Goal: Transaction & Acquisition: Book appointment/travel/reservation

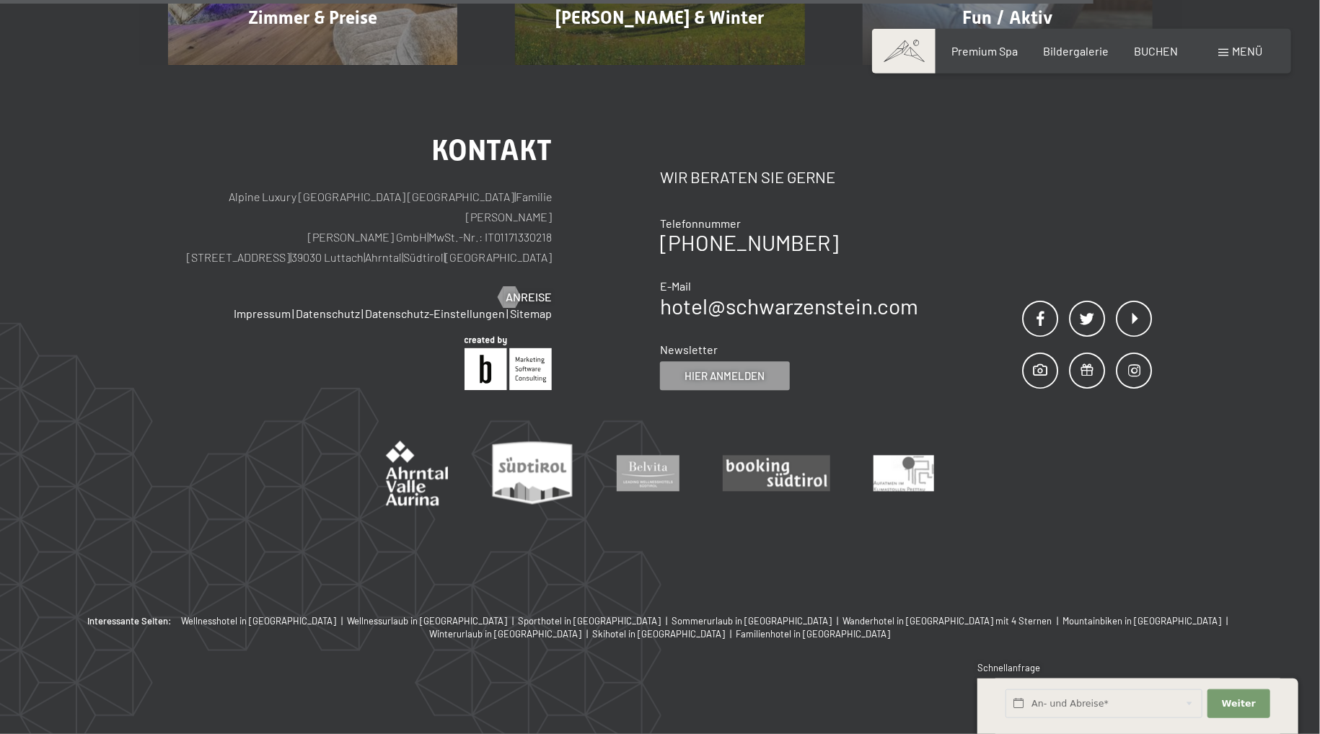
scroll to position [1750, 0]
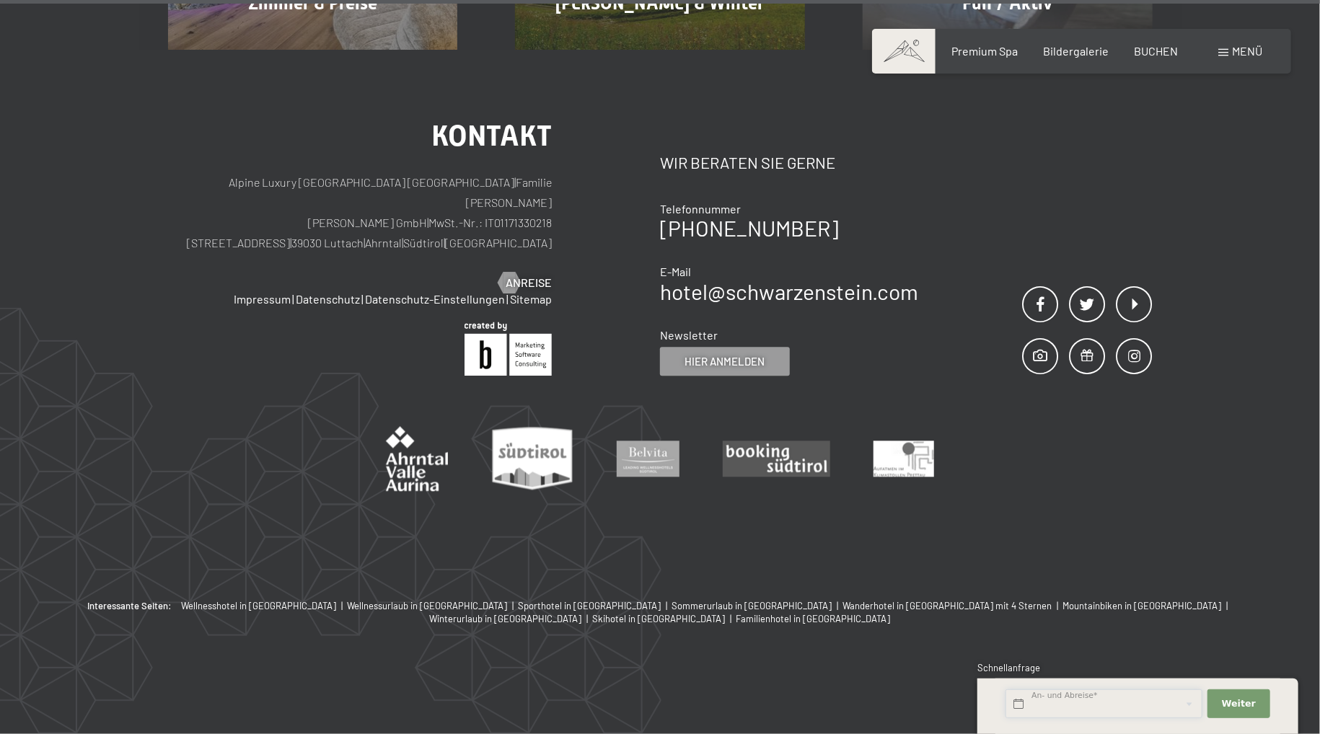
click at [1072, 693] on input "text" at bounding box center [1104, 705] width 197 height 30
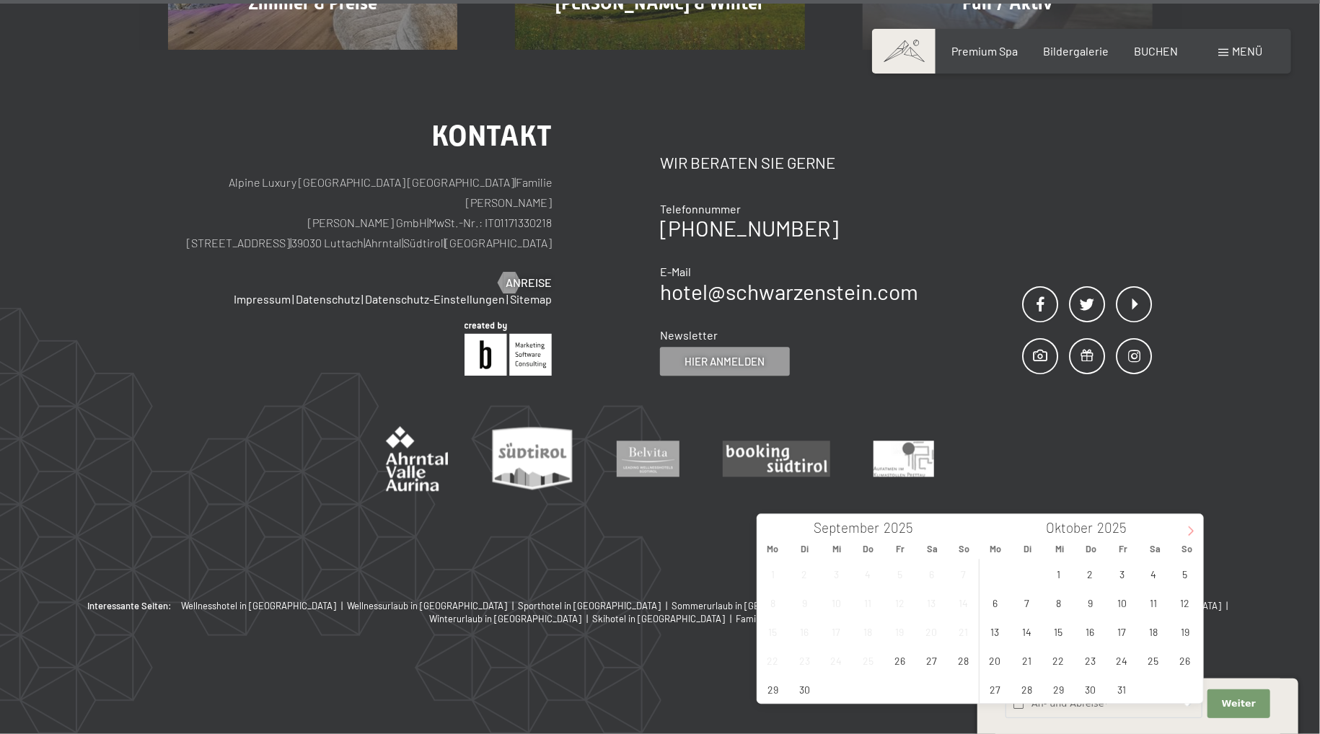
click at [1188, 526] on icon at bounding box center [1191, 531] width 10 height 10
click at [1122, 618] on span "14" at bounding box center [1122, 632] width 28 height 28
click at [1183, 618] on span "16" at bounding box center [1186, 632] width 28 height 28
type input "[DATE] - So. [DATE]"
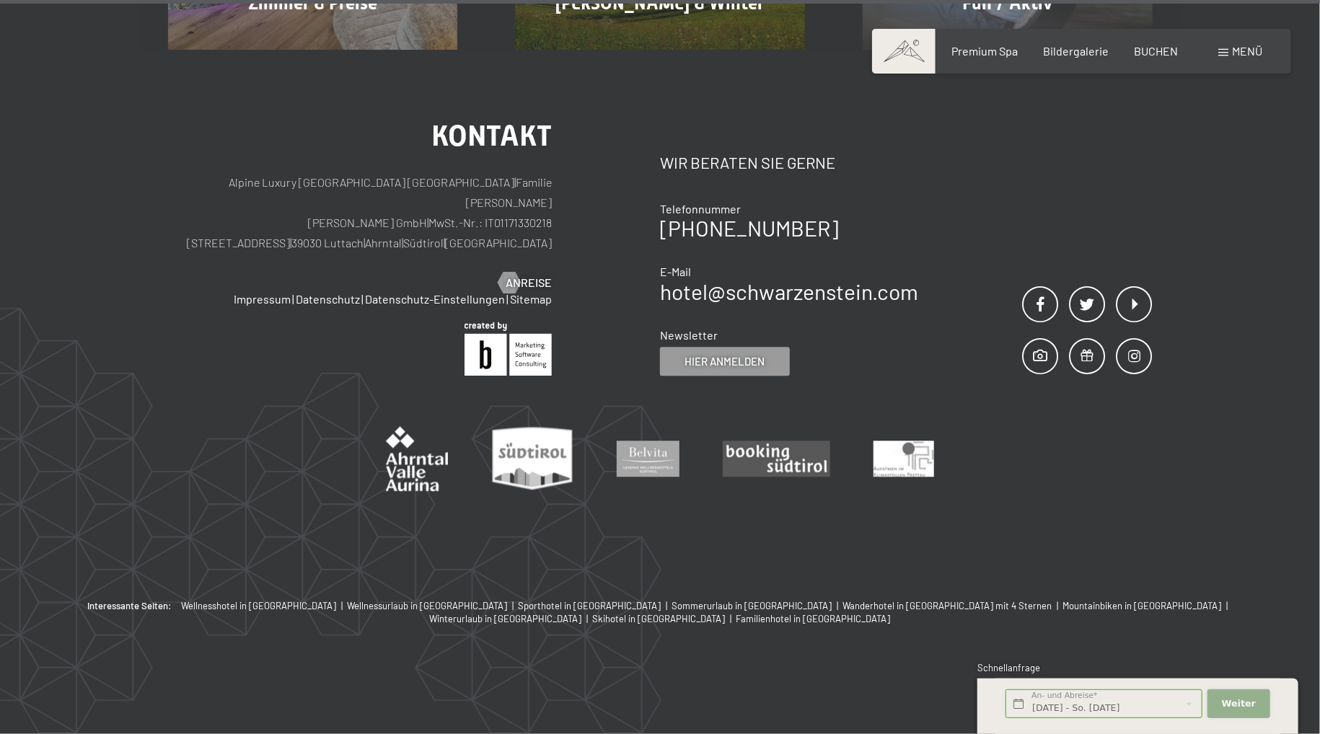
click at [1223, 698] on button "Weiter Adressfelder ausblenden" at bounding box center [1239, 705] width 62 height 30
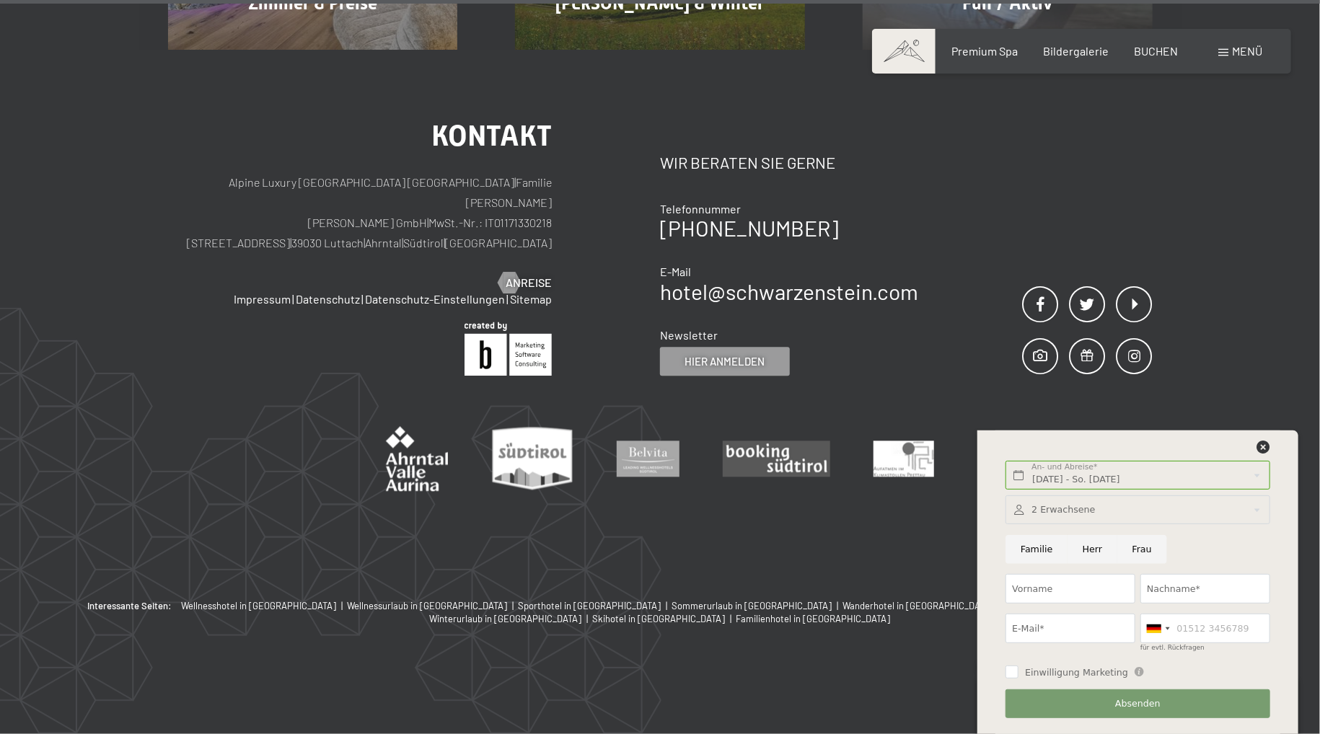
click at [1041, 506] on div at bounding box center [1138, 511] width 264 height 30
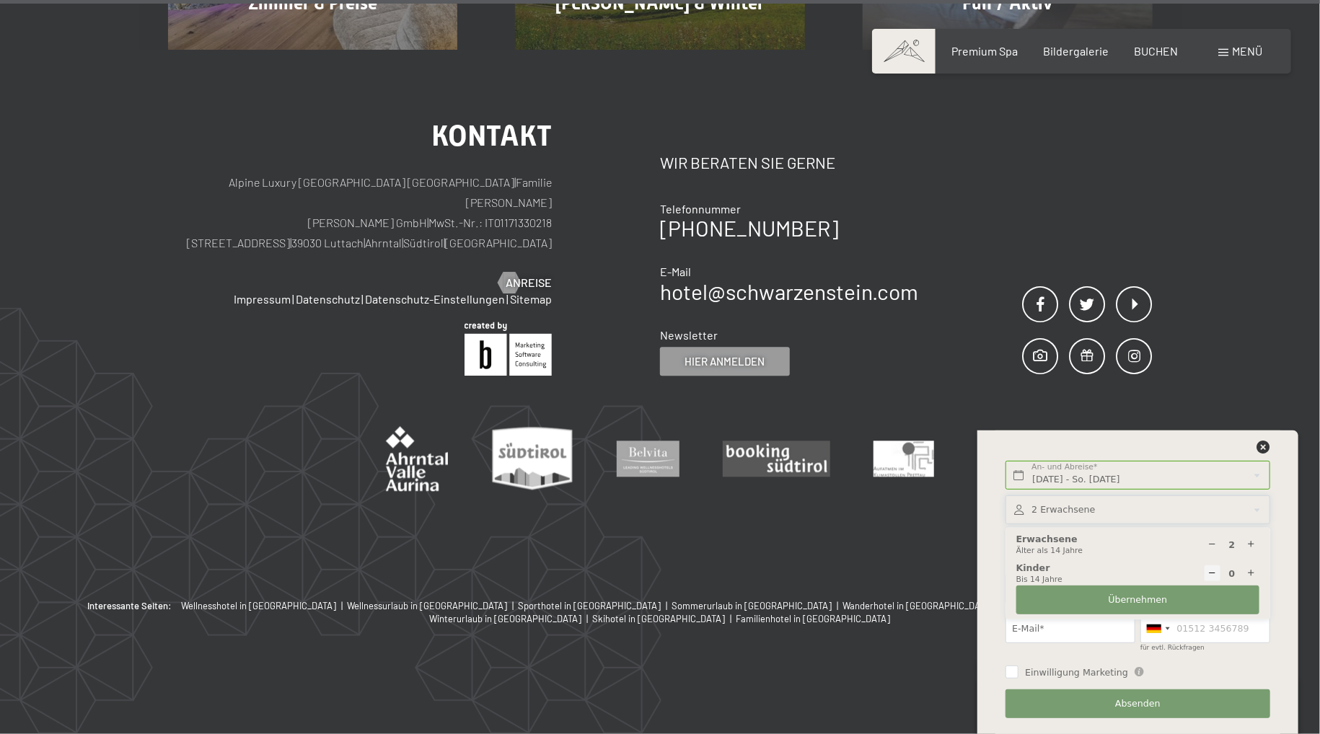
click at [1251, 576] on icon at bounding box center [1251, 573] width 9 height 9
type input "1"
select select
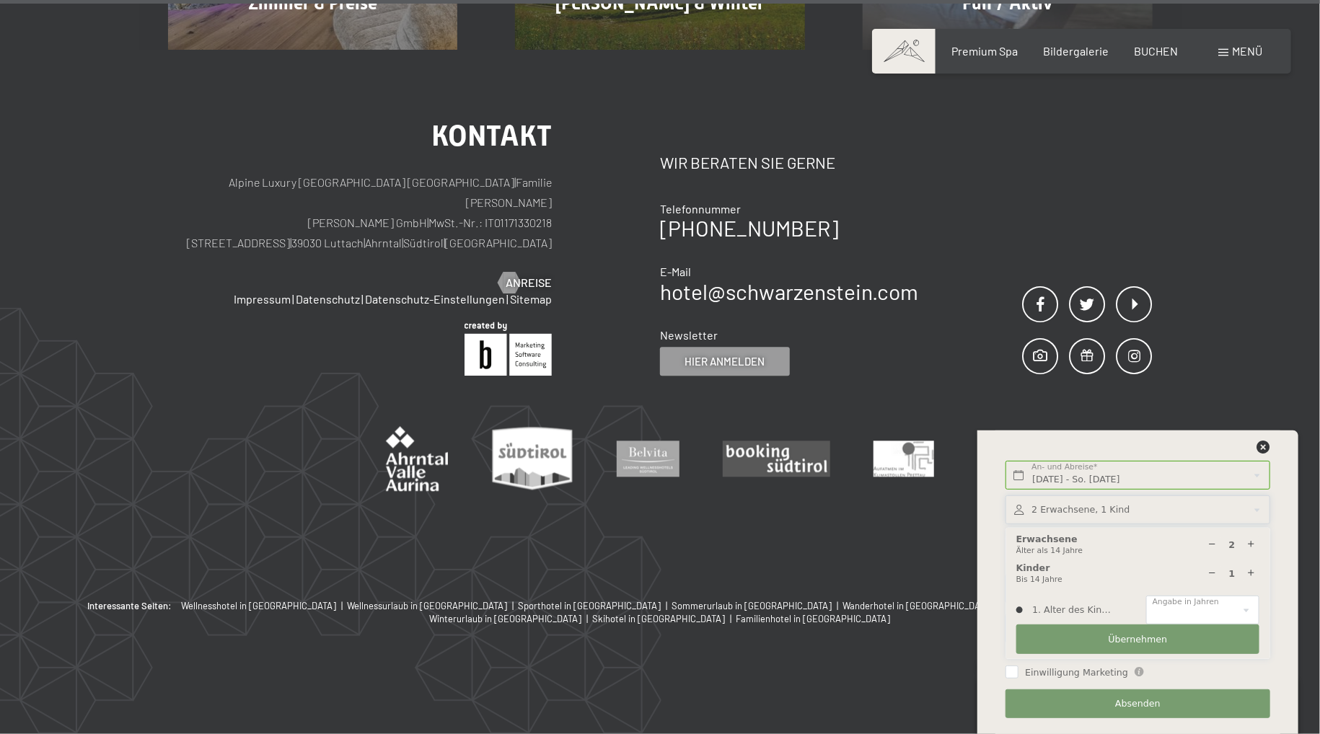
click at [1251, 576] on icon at bounding box center [1251, 573] width 9 height 9
type input "2"
select select
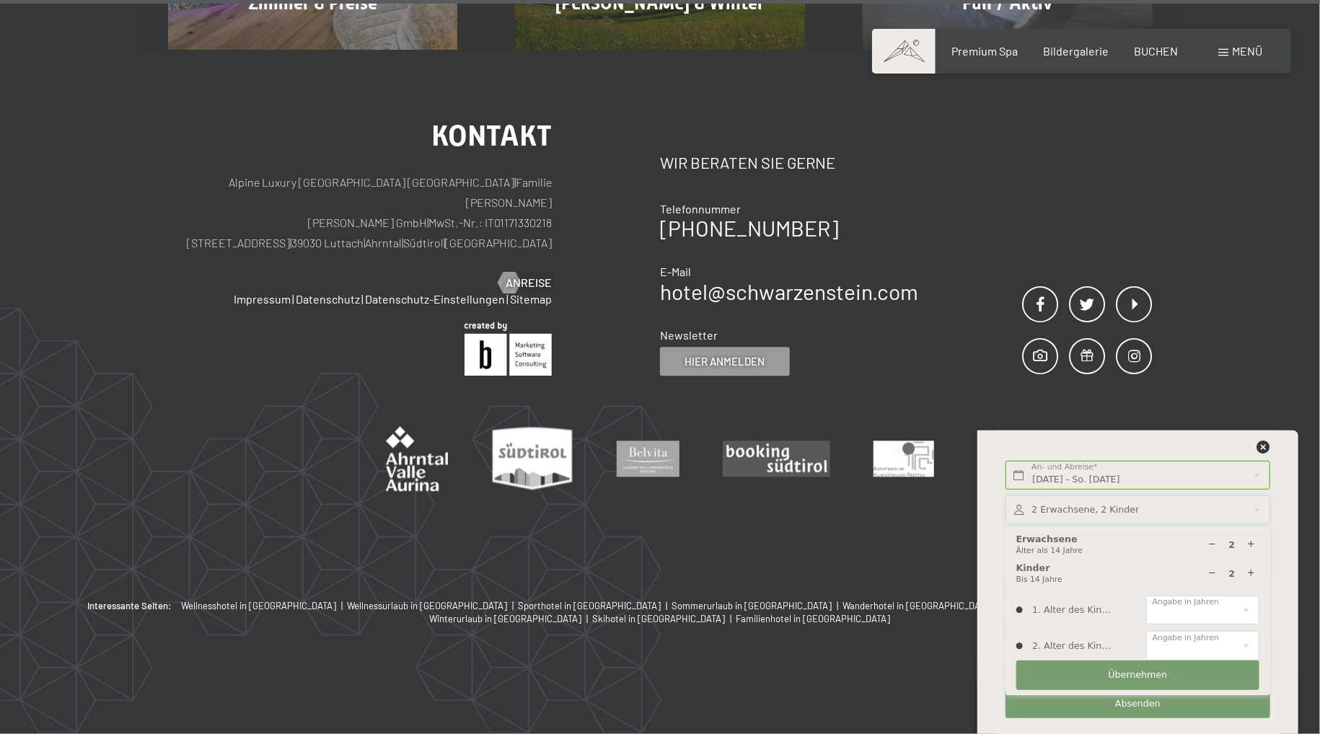
click at [1251, 576] on icon at bounding box center [1251, 573] width 9 height 9
type input "3"
select select
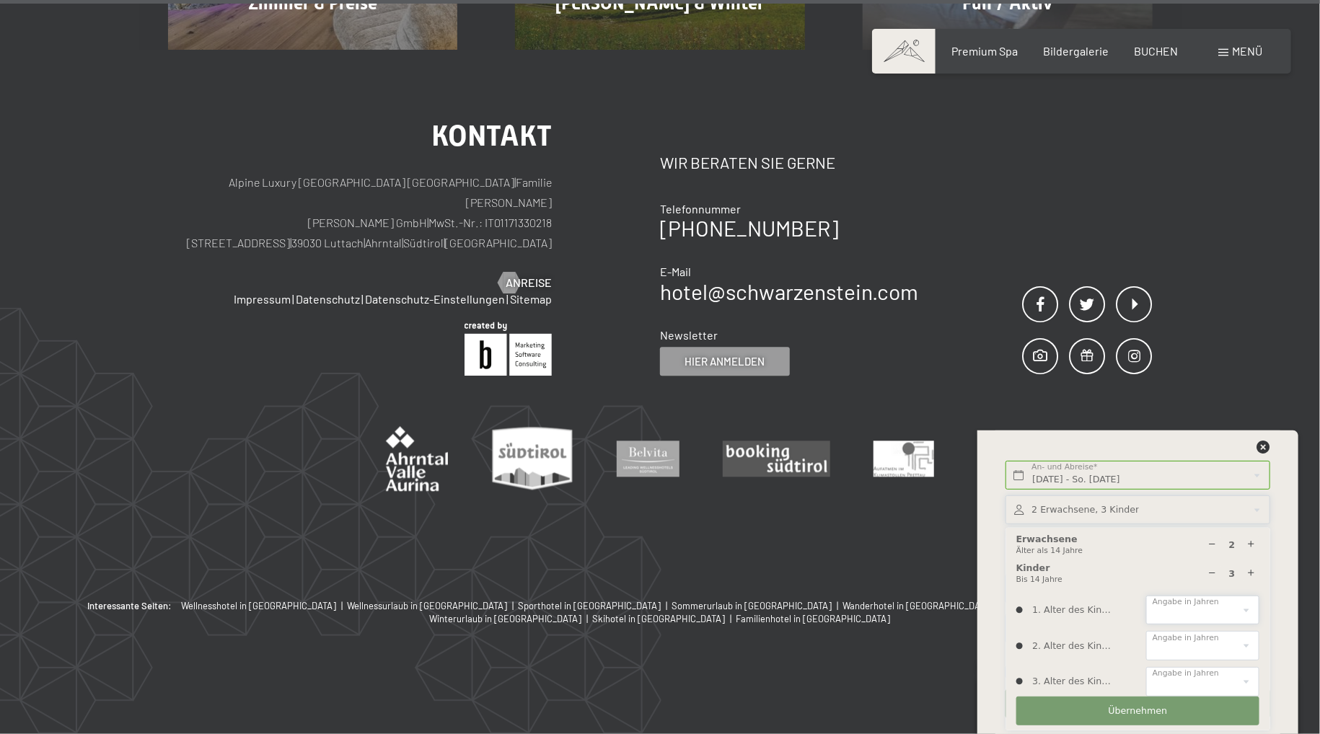
click at [1146, 596] on select "0 1 2 3 4 5 6 7 8 9 10 11 12 13 14" at bounding box center [1202, 611] width 113 height 30
select select "7"
click option "7" at bounding box center [0, 0] width 0 height 0
click at [1146, 631] on select "0 1 2 3 4 5 6 7 8 9 10 11 12 13 14" at bounding box center [1202, 646] width 113 height 30
select select "3"
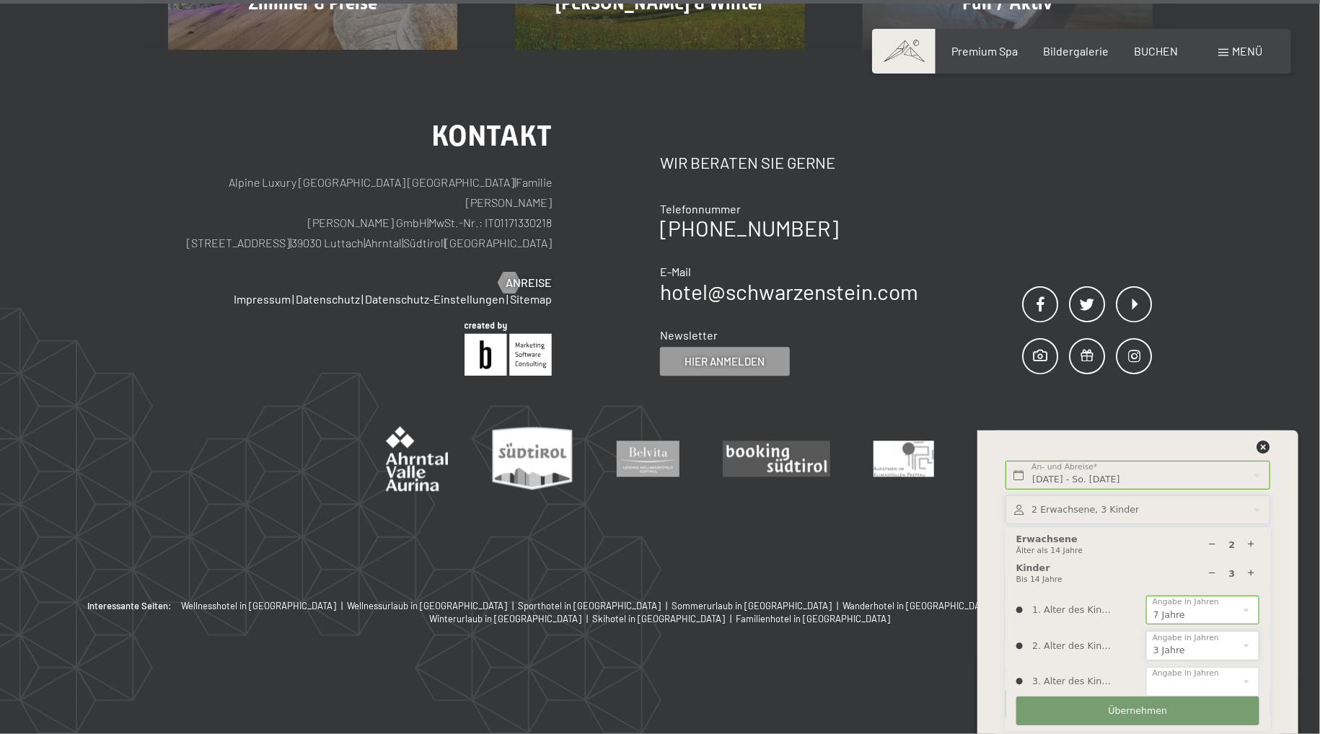
click option "3" at bounding box center [0, 0] width 0 height 0
click at [1146, 667] on select "0 1 2 3 4 5 6 7 8 9 10 11 12 13 14" at bounding box center [1202, 682] width 113 height 30
select select "5"
click option "5" at bounding box center [0, 0] width 0 height 0
click at [1121, 717] on span "Übernehmen" at bounding box center [1138, 711] width 59 height 13
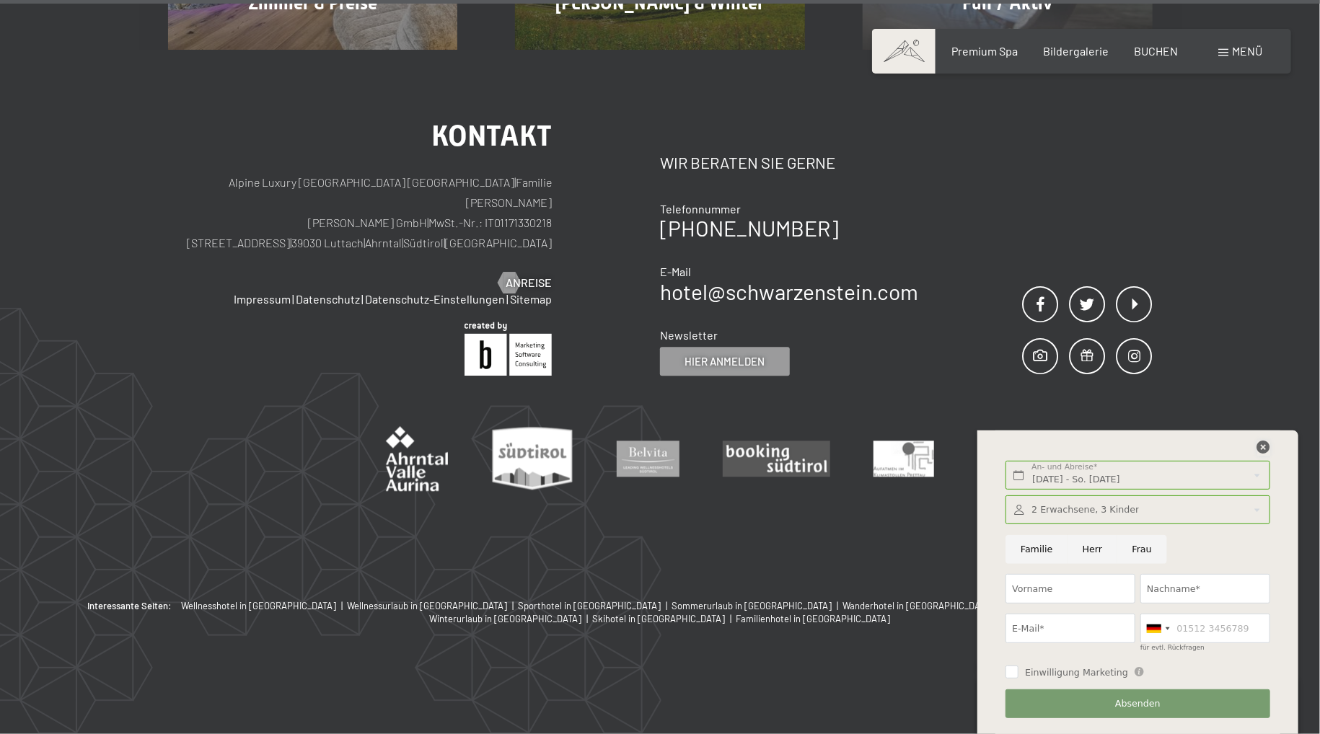
click at [1260, 455] on div at bounding box center [1263, 448] width 13 height 15
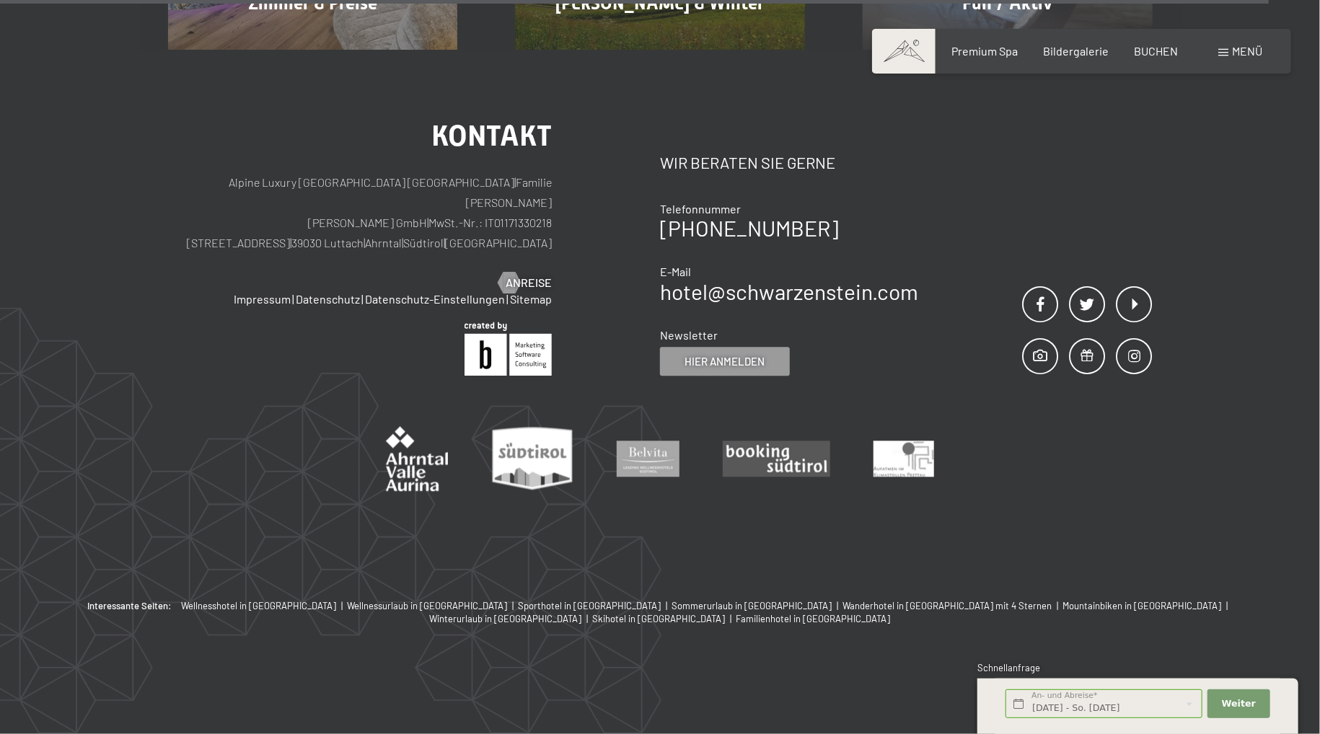
scroll to position [1369, 0]
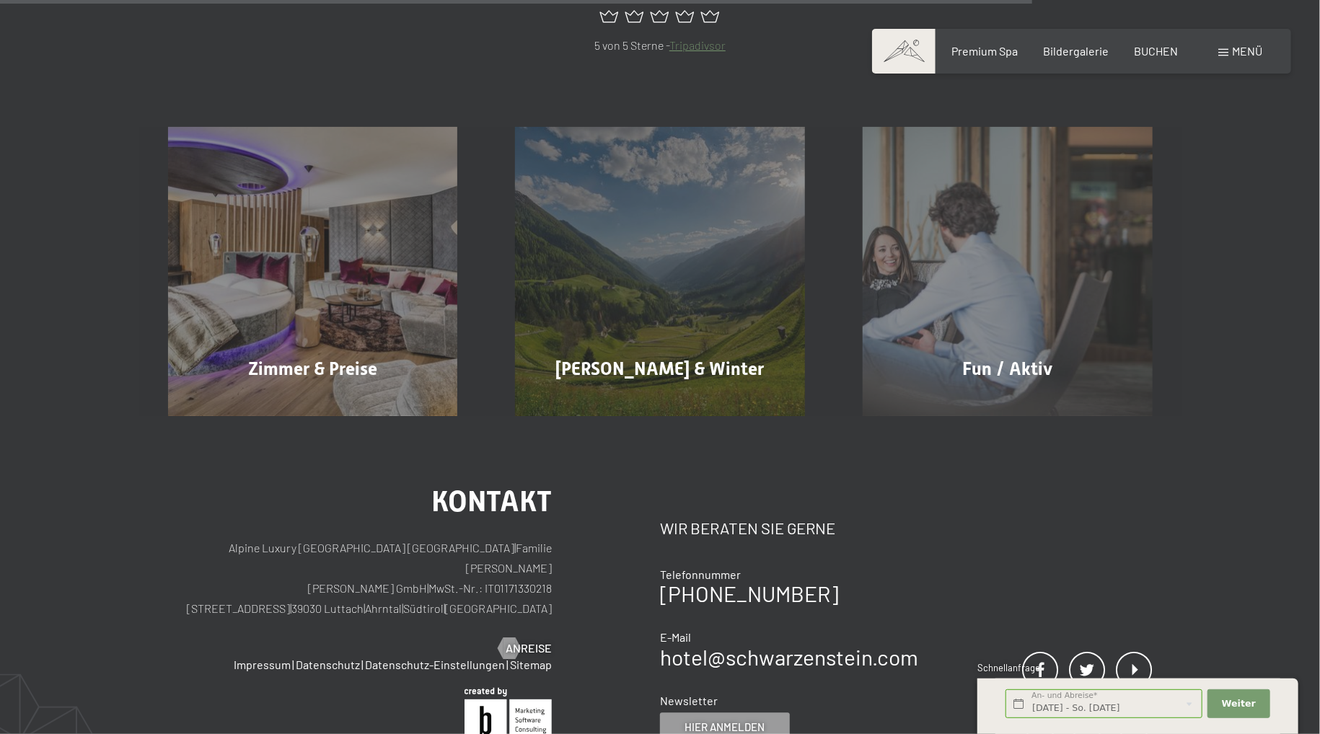
click at [1151, 59] on div "Buchen Anfragen Premium Spa Bildergalerie BUCHEN Menü DE IT EN Gutschein Bilder…" at bounding box center [1081, 51] width 361 height 16
click at [1149, 51] on span "BUCHEN" at bounding box center [1157, 49] width 44 height 14
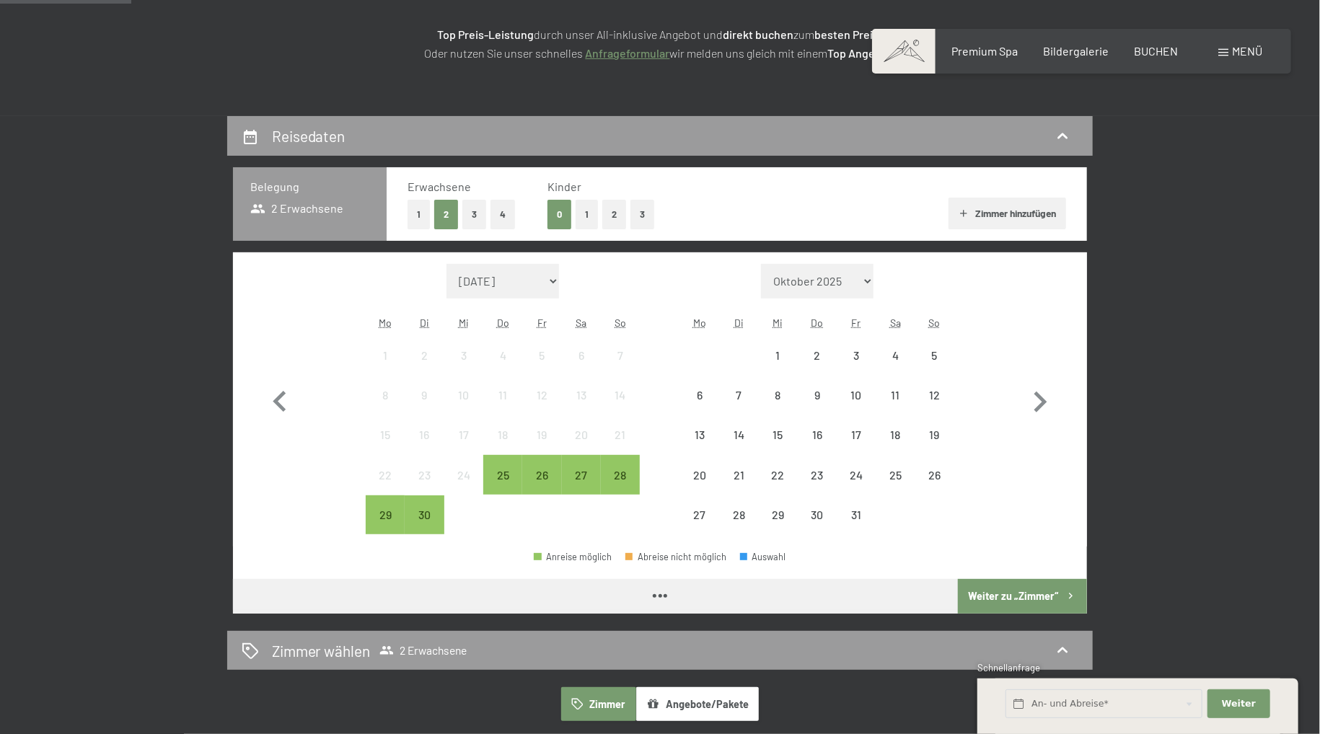
scroll to position [228, 0]
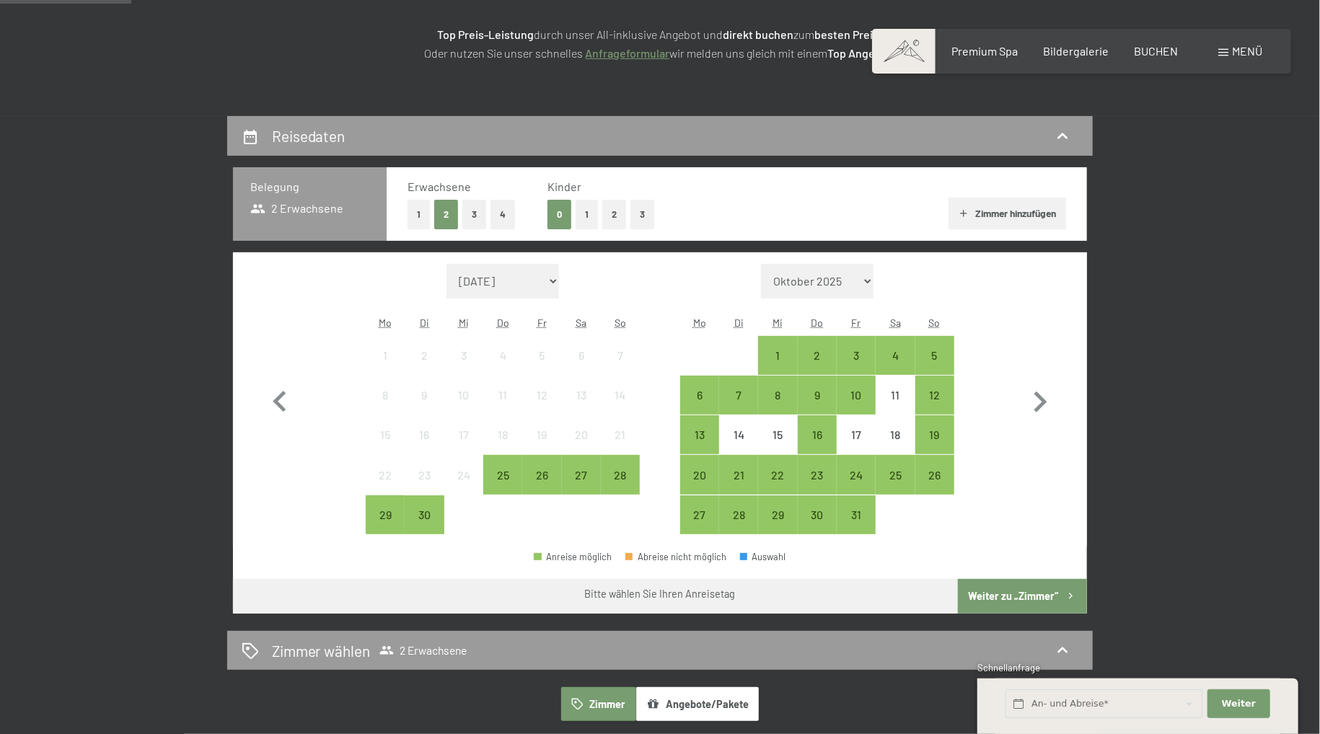
click at [1018, 395] on div "Monat/Jahr September 2025 Oktober 2025 November 2025 Dezember 2025 Januar 2026 …" at bounding box center [660, 399] width 803 height 271
click at [1045, 400] on icon "button" at bounding box center [1041, 402] width 13 height 21
select select "2025-10-01"
select select "2025-11-01"
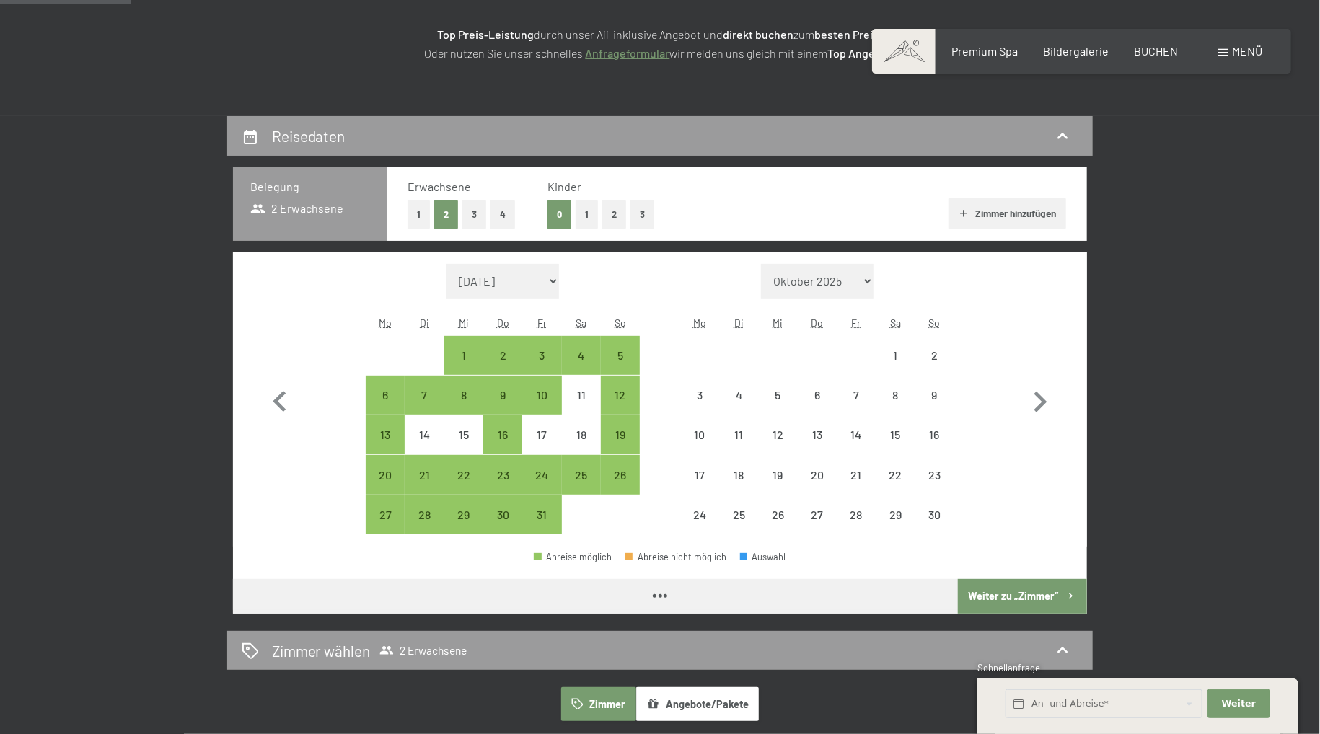
select select "2025-10-01"
select select "2025-11-01"
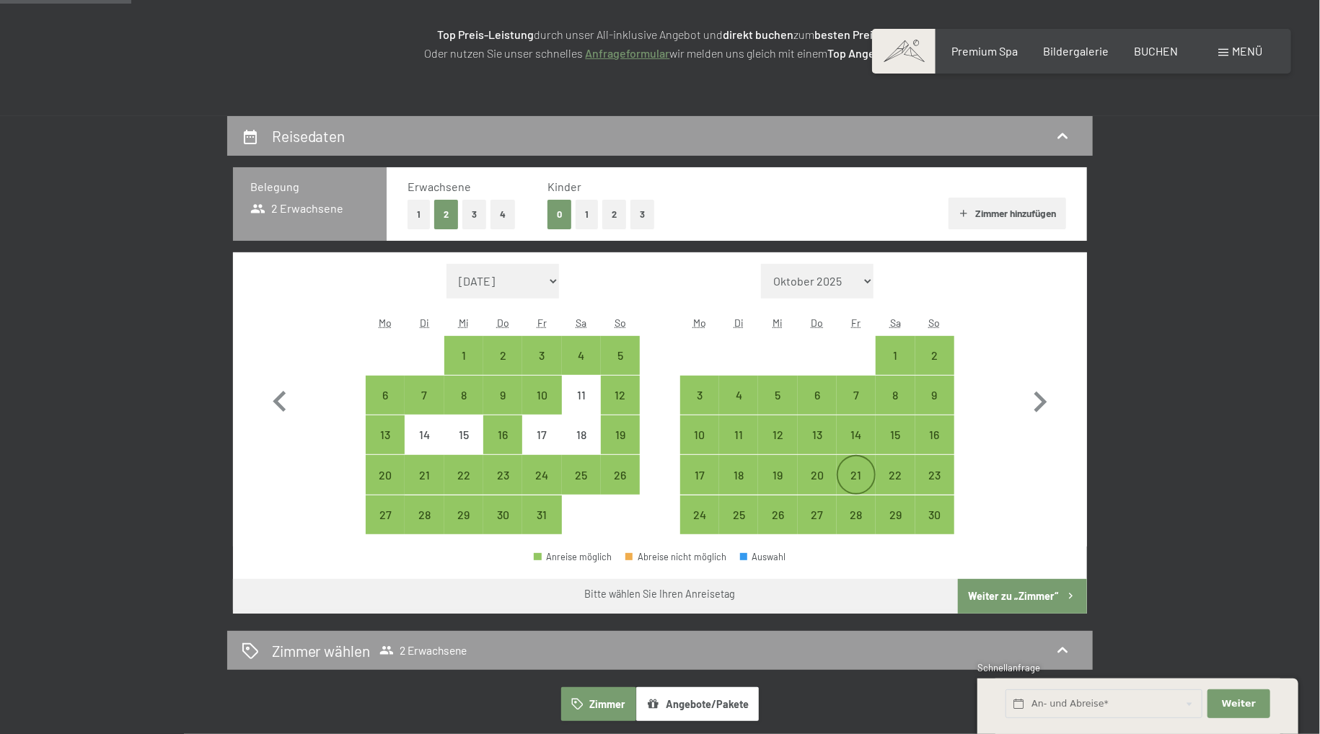
click at [864, 470] on div "21" at bounding box center [856, 488] width 36 height 36
select select "2025-10-01"
select select "2025-11-01"
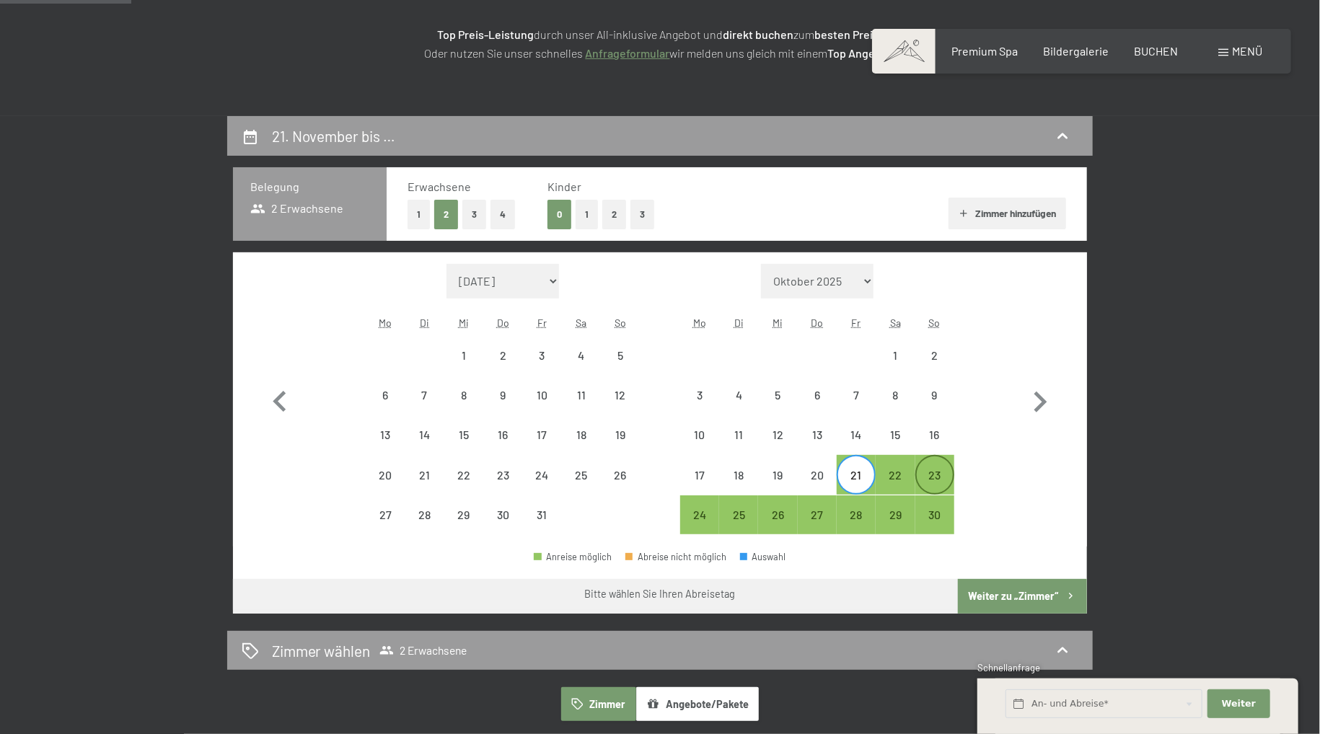
click at [943, 472] on div "23" at bounding box center [935, 488] width 36 height 36
select select "2025-10-01"
select select "2025-11-01"
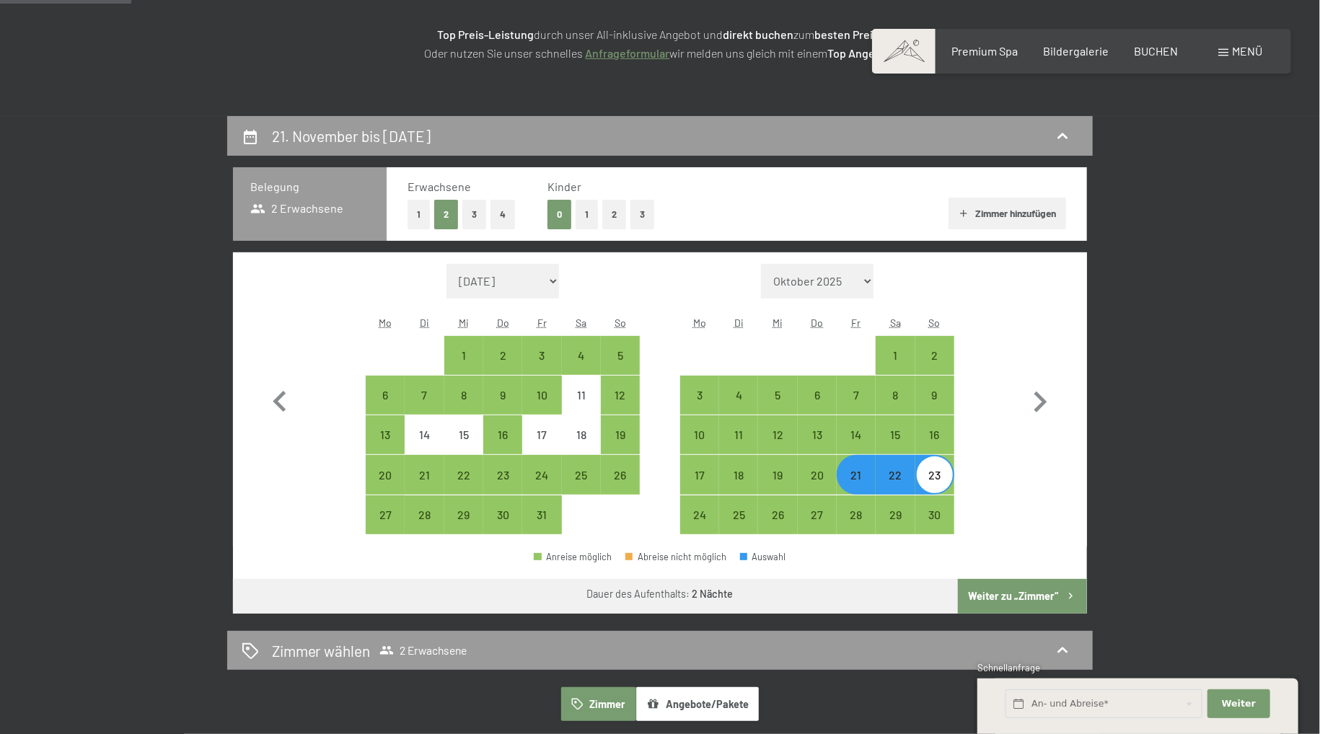
click at [997, 589] on button "Weiter zu „Zimmer“" at bounding box center [1022, 596] width 129 height 35
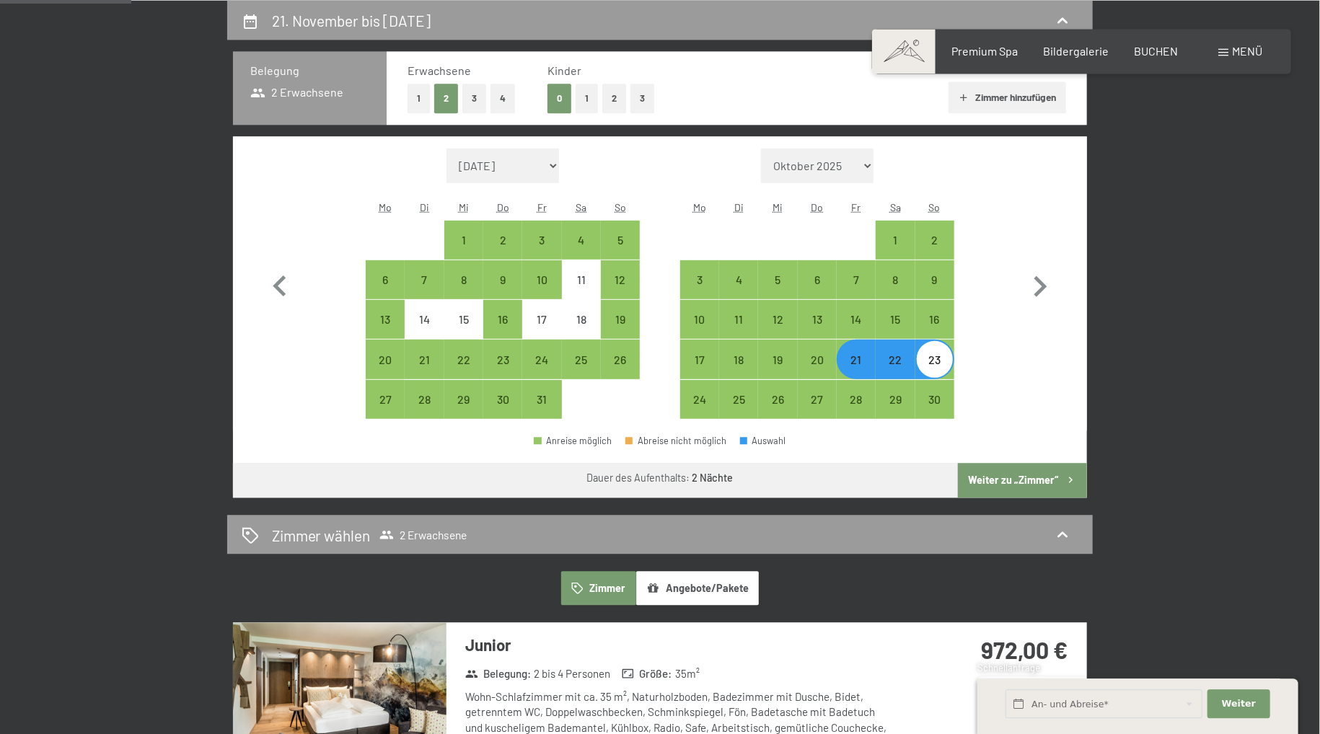
select select "2025-10-01"
select select "2025-11-01"
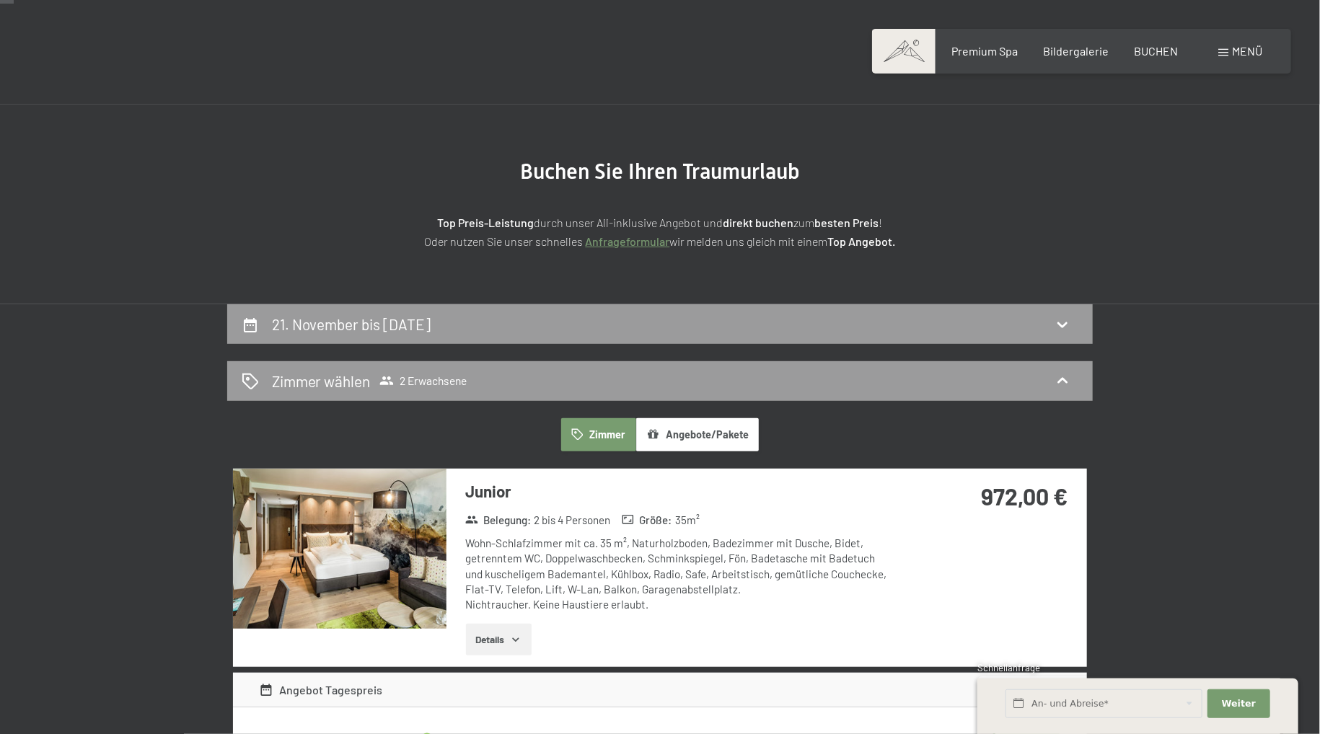
scroll to position [39, 0]
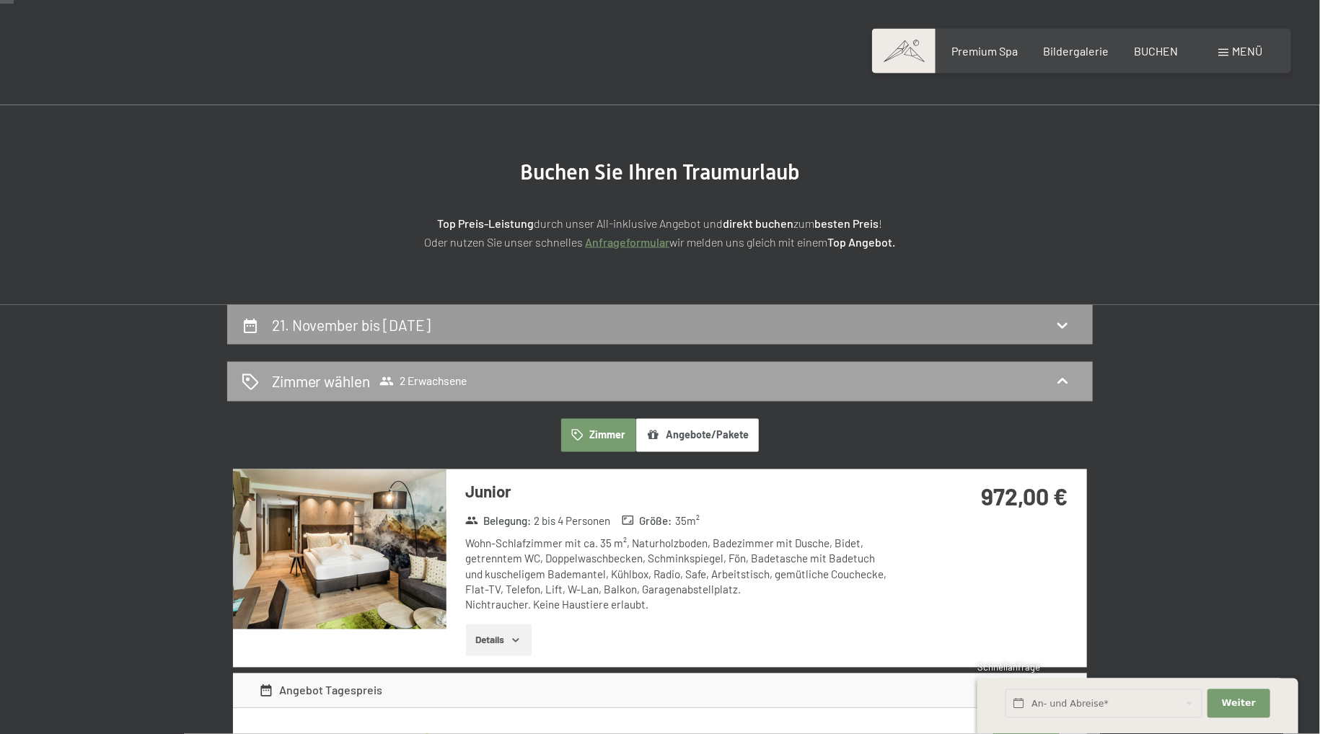
click at [494, 372] on div "Zimmer wählen 2 Erwachsene" at bounding box center [660, 382] width 837 height 21
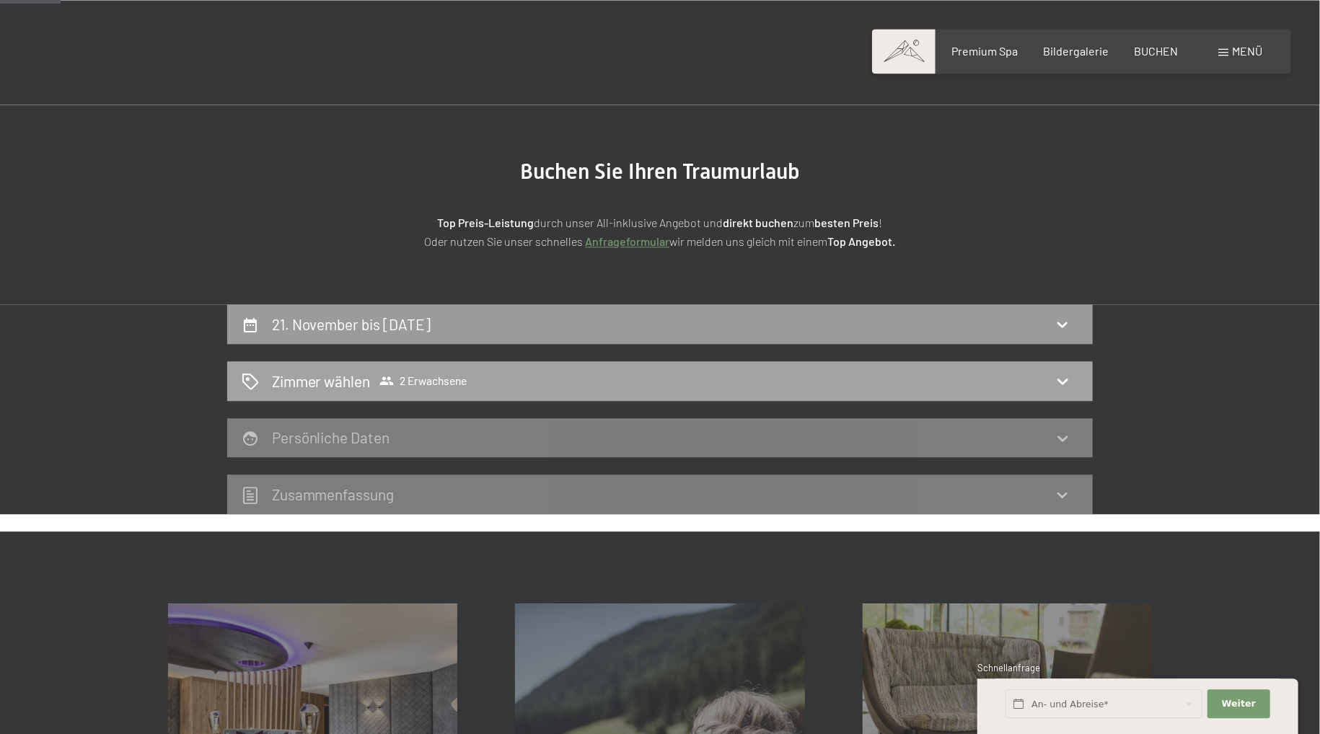
click at [512, 380] on div "Zimmer wählen 2 Erwachsene" at bounding box center [660, 381] width 837 height 21
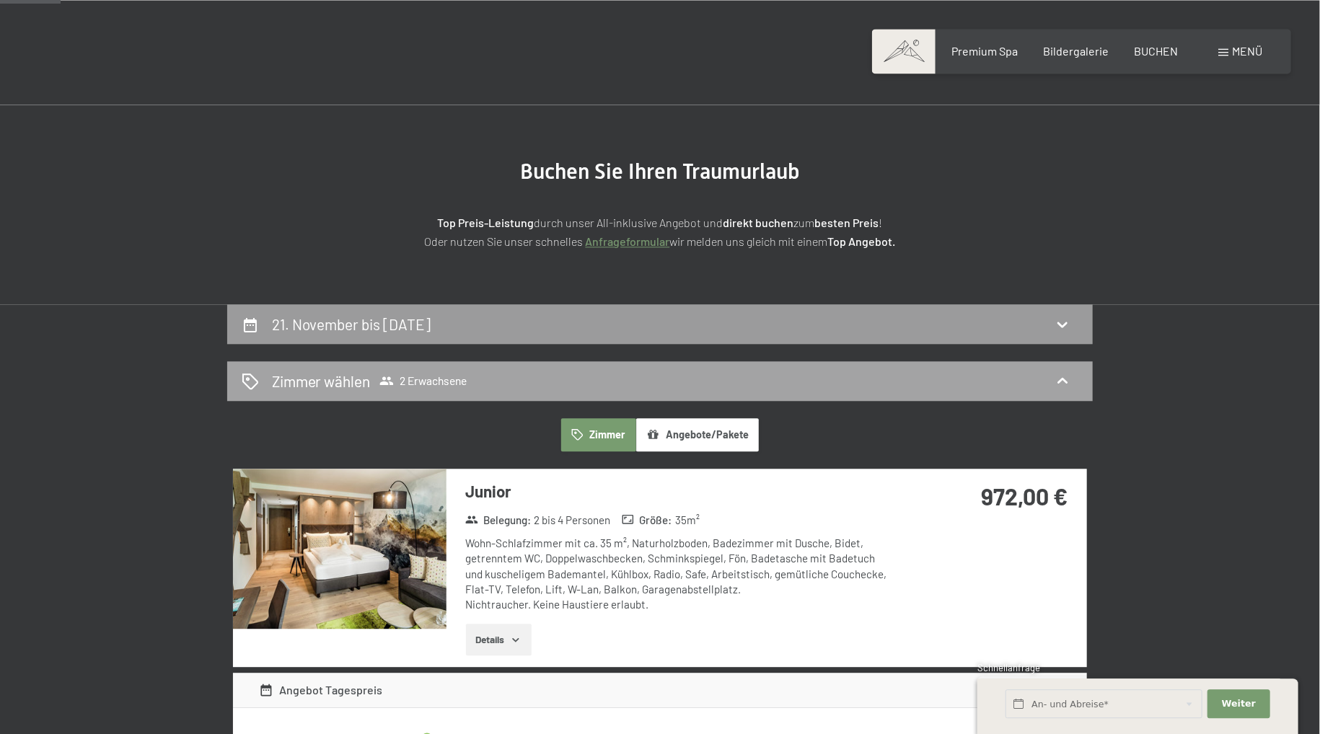
click at [511, 382] on div "Zimmer wählen 2 Erwachsene" at bounding box center [660, 381] width 837 height 21
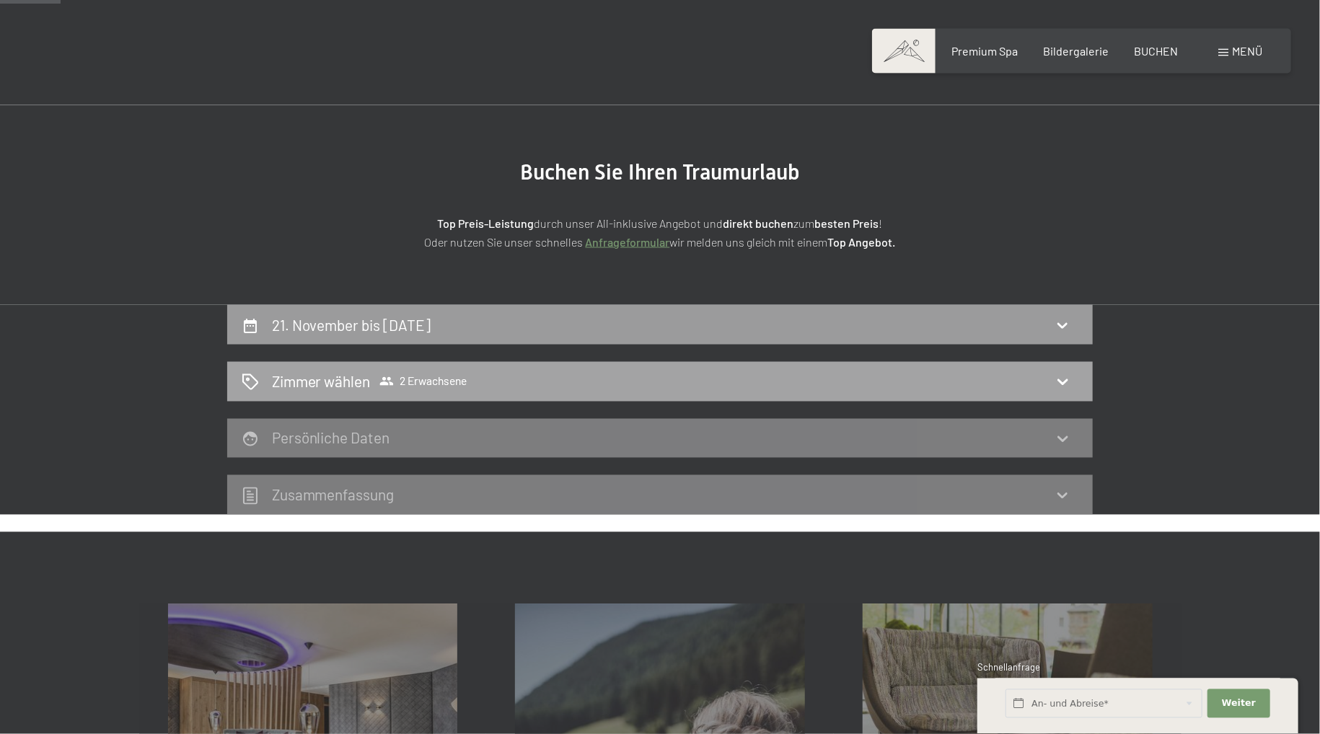
click at [411, 376] on span "2 Erwachsene" at bounding box center [422, 381] width 87 height 14
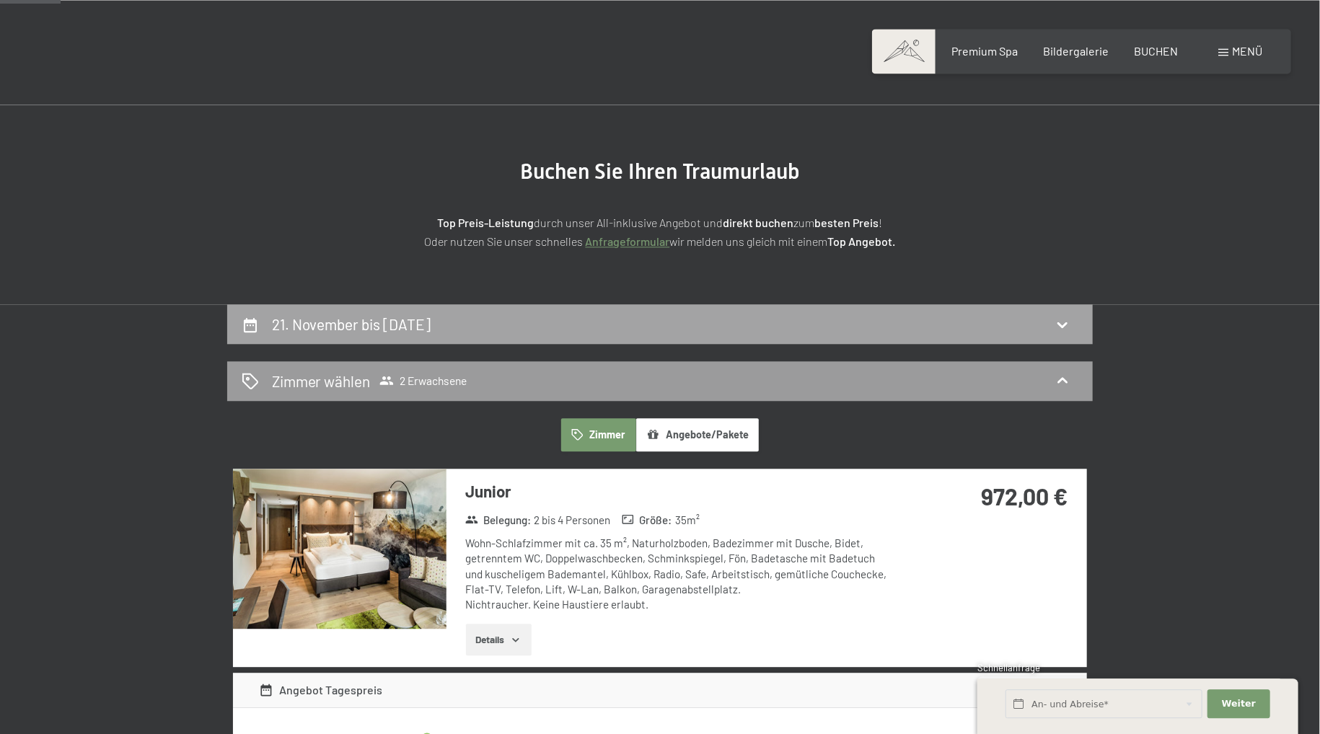
click at [431, 332] on h2 "21. November bis 23. November 2025" at bounding box center [351, 324] width 159 height 18
select select "2025-10-01"
select select "2025-11-01"
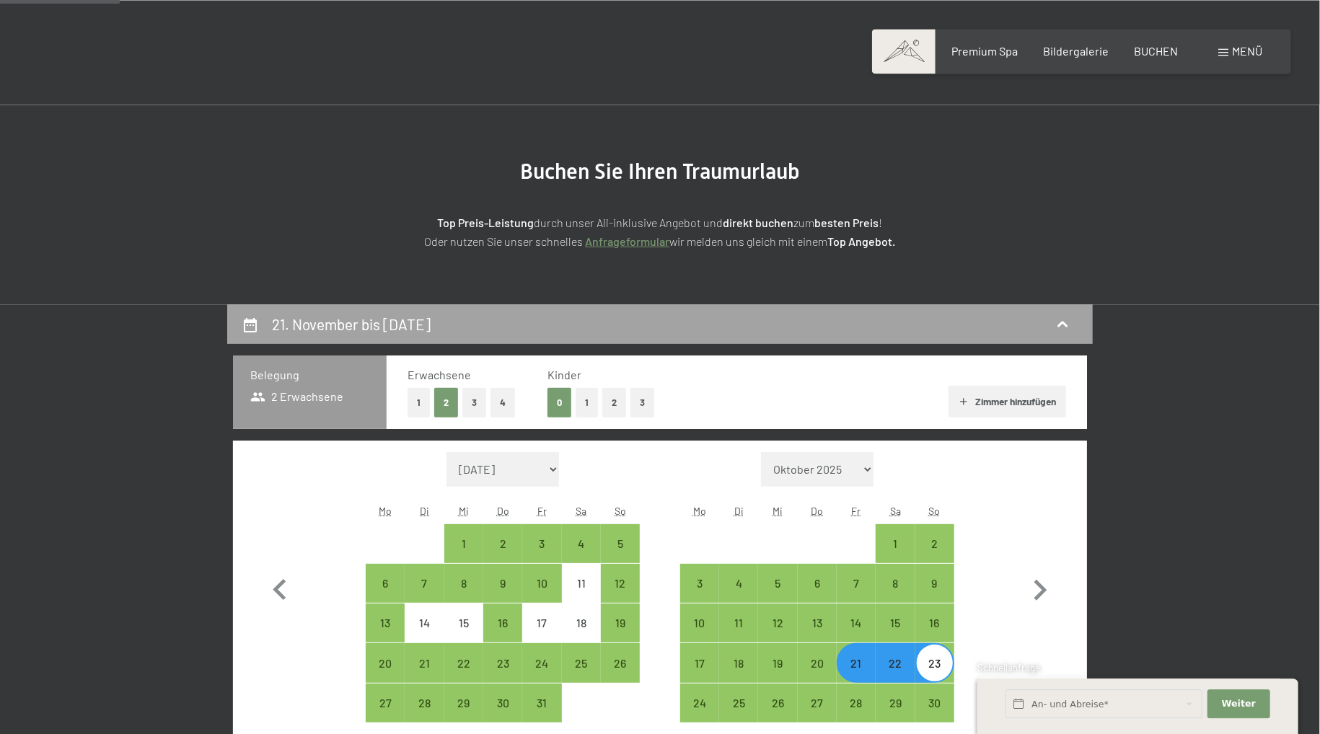
scroll to position [344, 0]
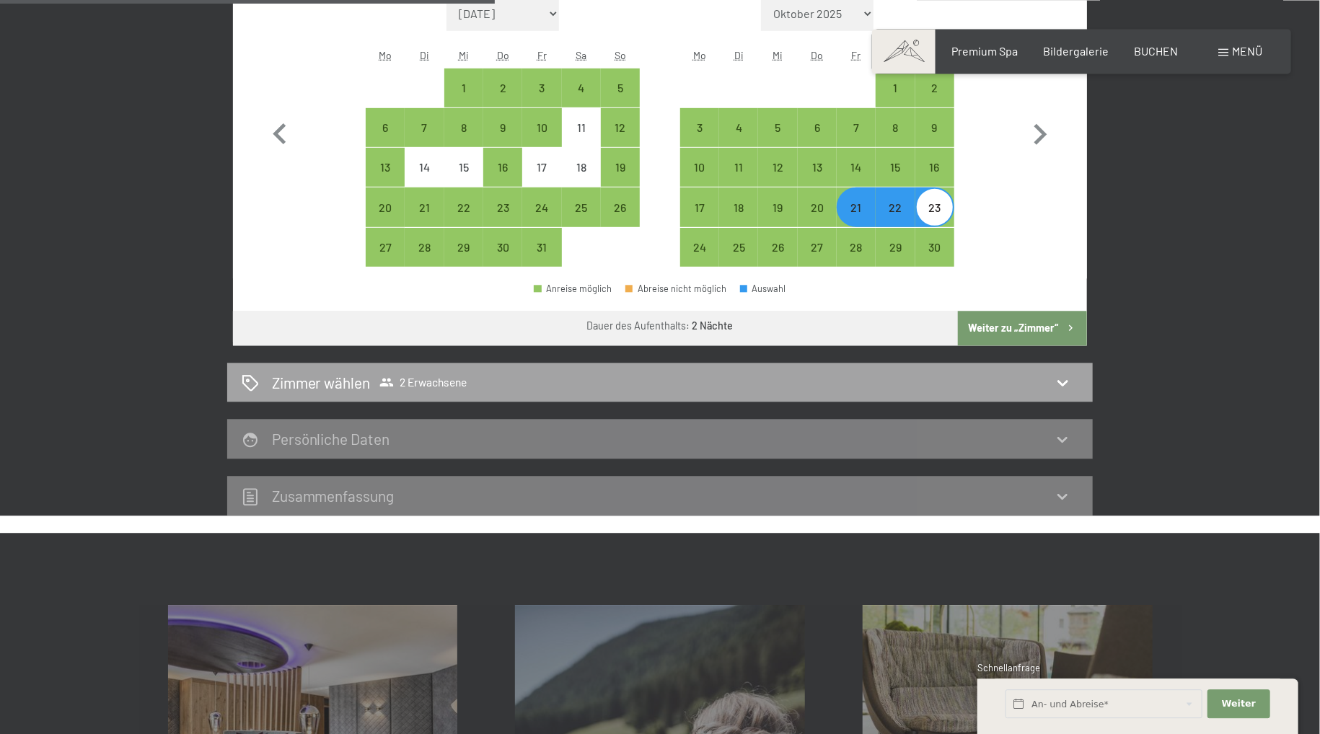
click at [801, 373] on div "Zimmer wählen 2 Erwachsene" at bounding box center [660, 382] width 837 height 21
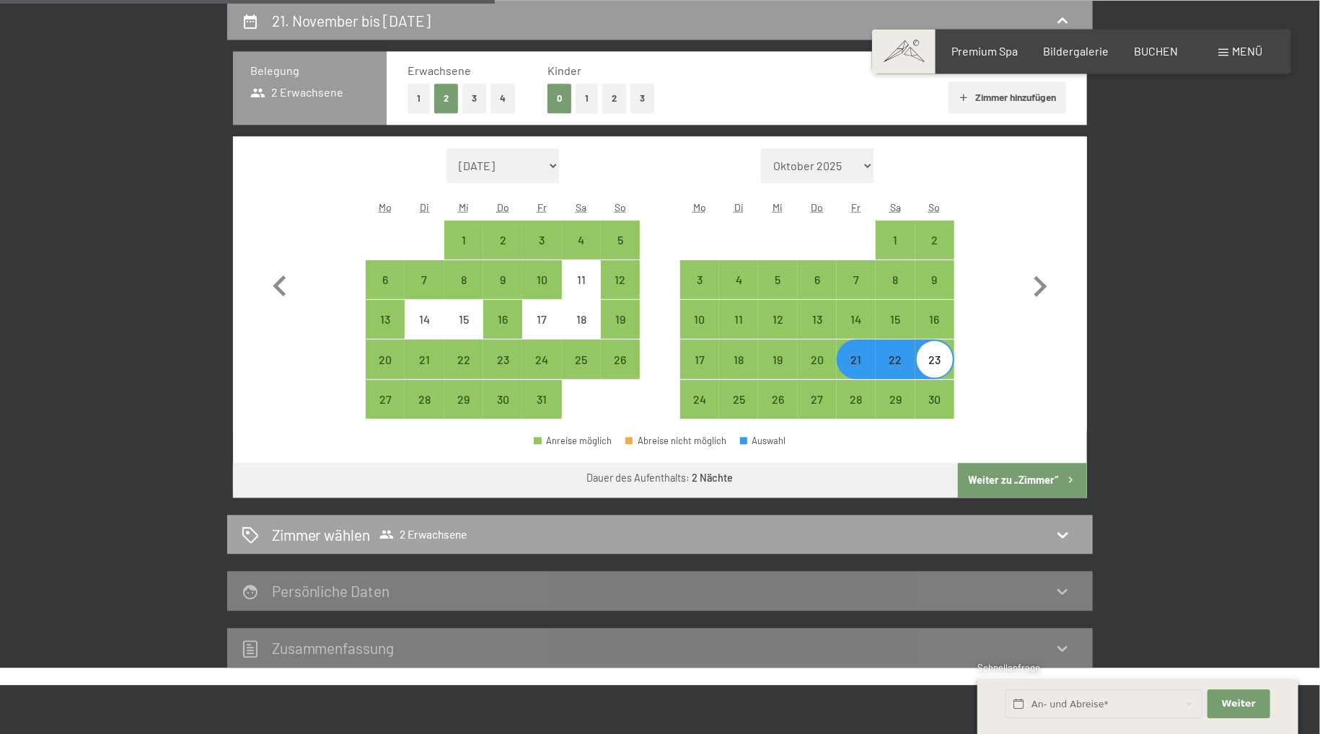
select select "2025-10-01"
select select "2025-11-01"
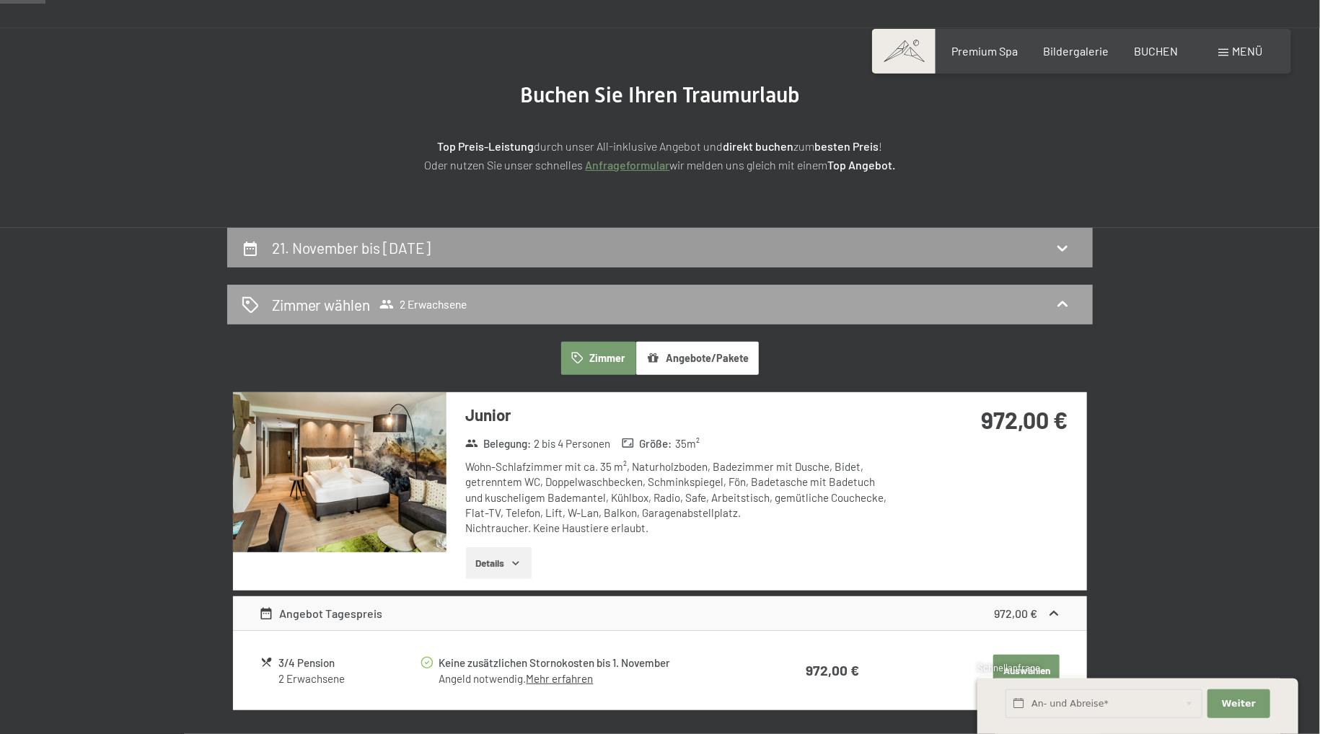
scroll to position [115, 0]
click at [283, 303] on h2 "Zimmer wählen" at bounding box center [321, 305] width 99 height 21
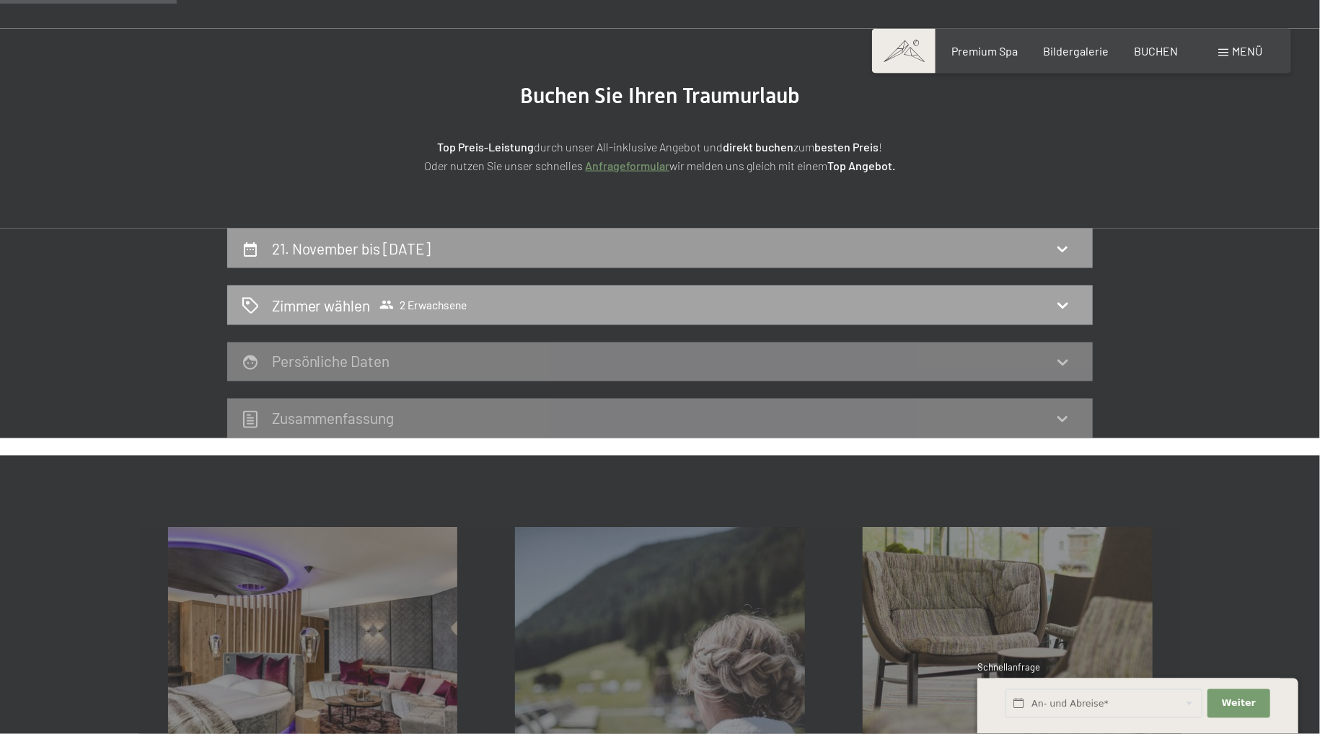
click at [388, 303] on icon at bounding box center [387, 305] width 14 height 9
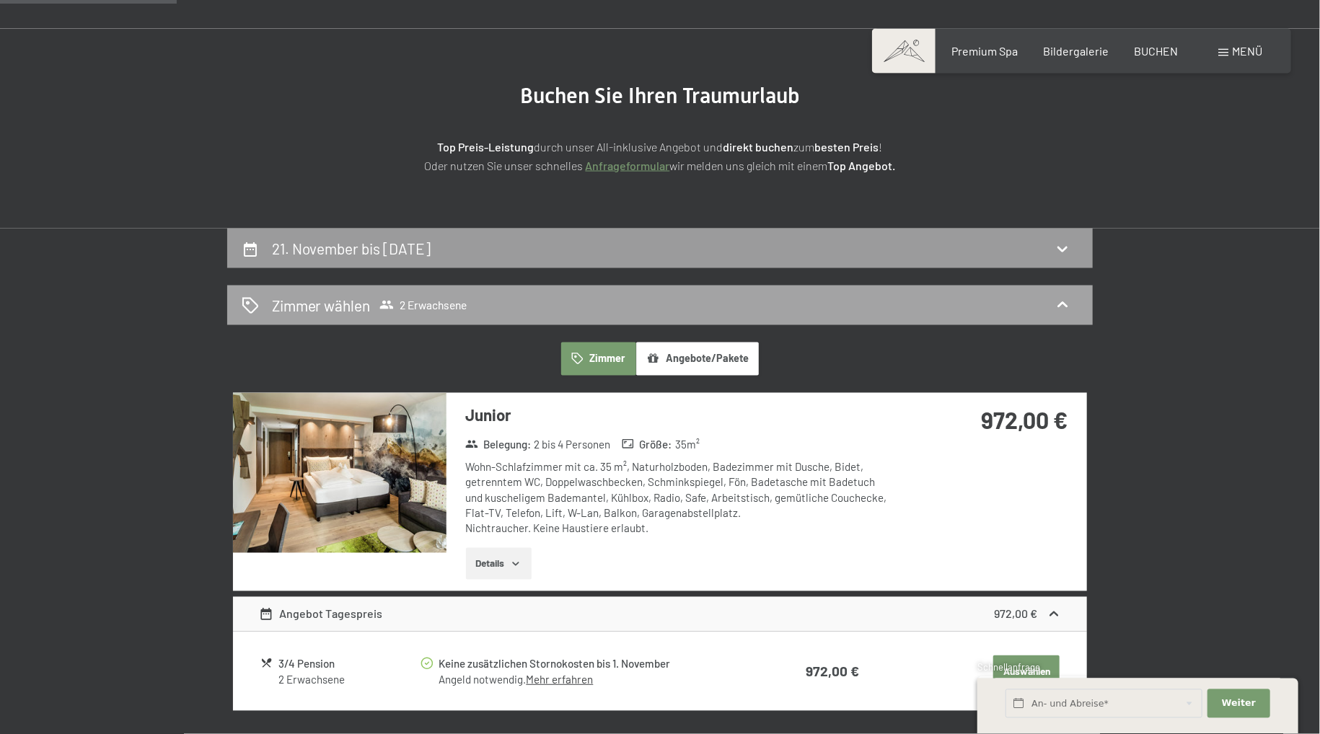
click at [1058, 304] on icon at bounding box center [1062, 305] width 17 height 17
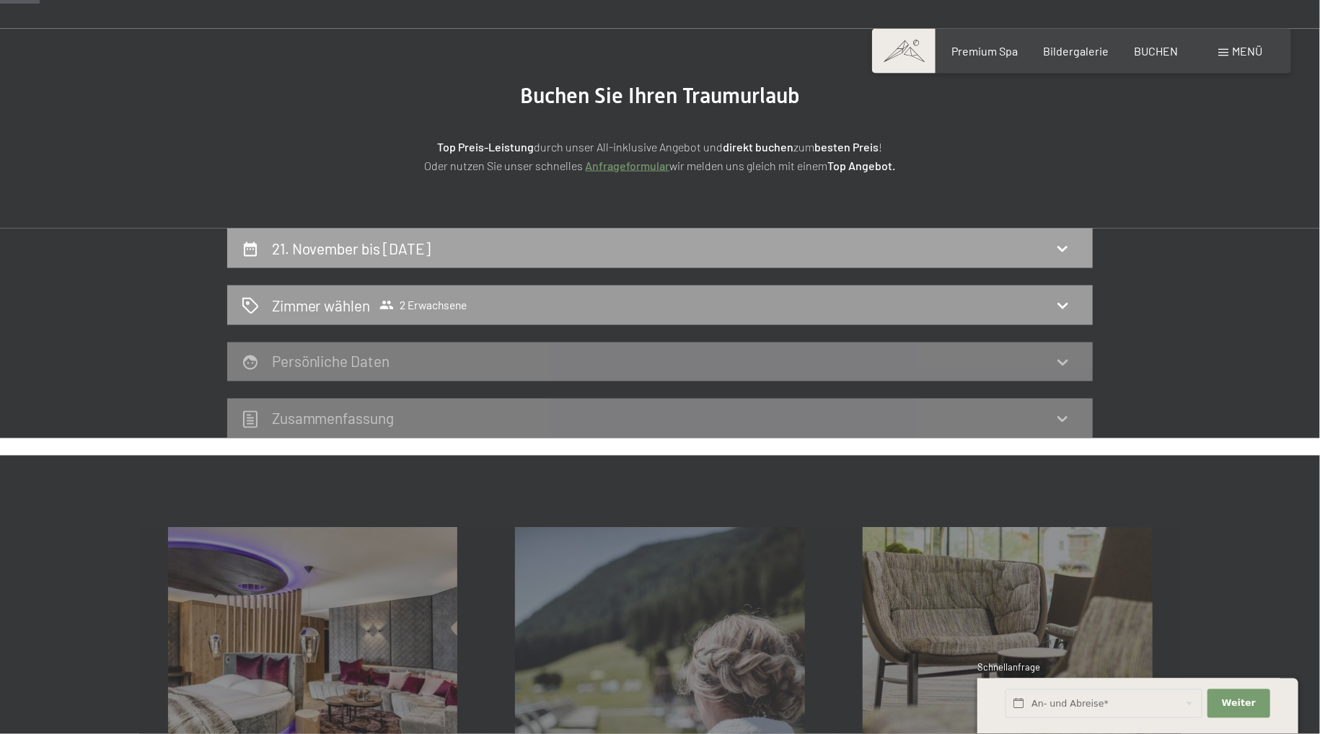
click at [724, 255] on div "21. November bis 23. November 2025" at bounding box center [660, 248] width 837 height 21
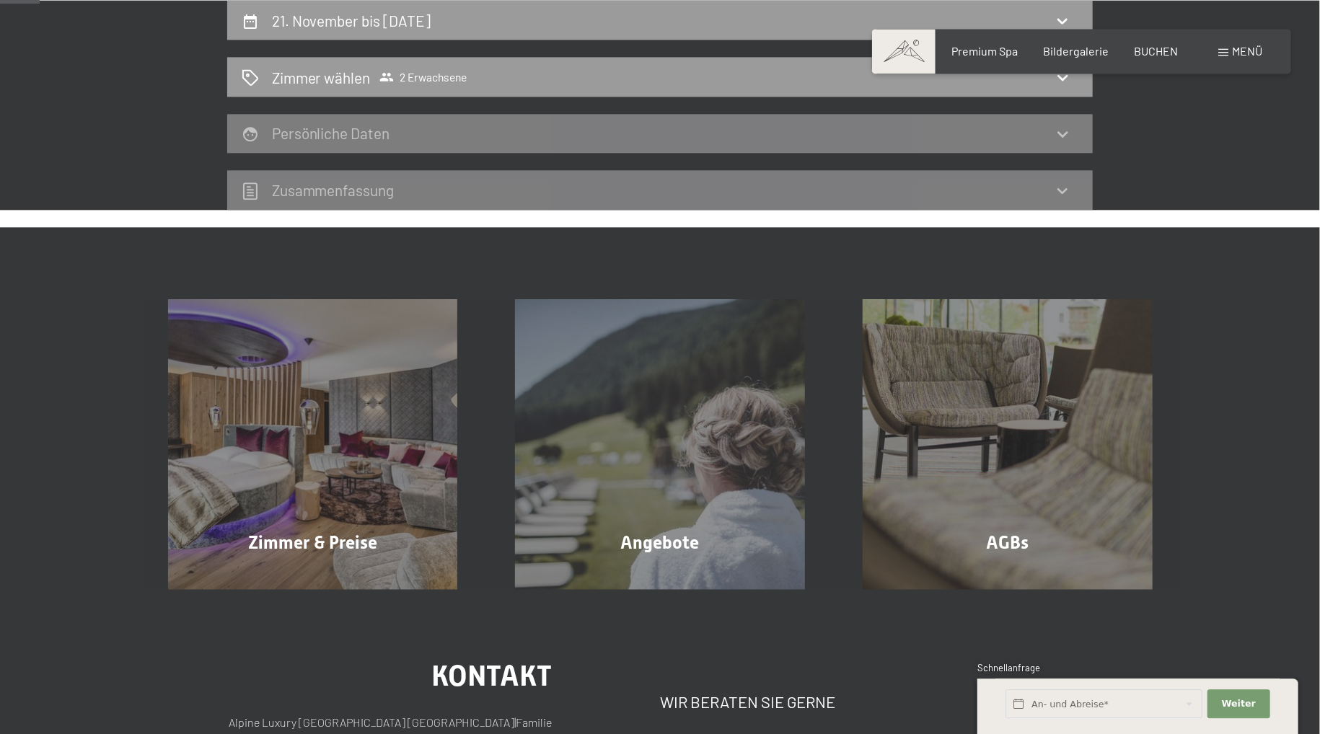
select select "2025-10-01"
select select "2025-11-01"
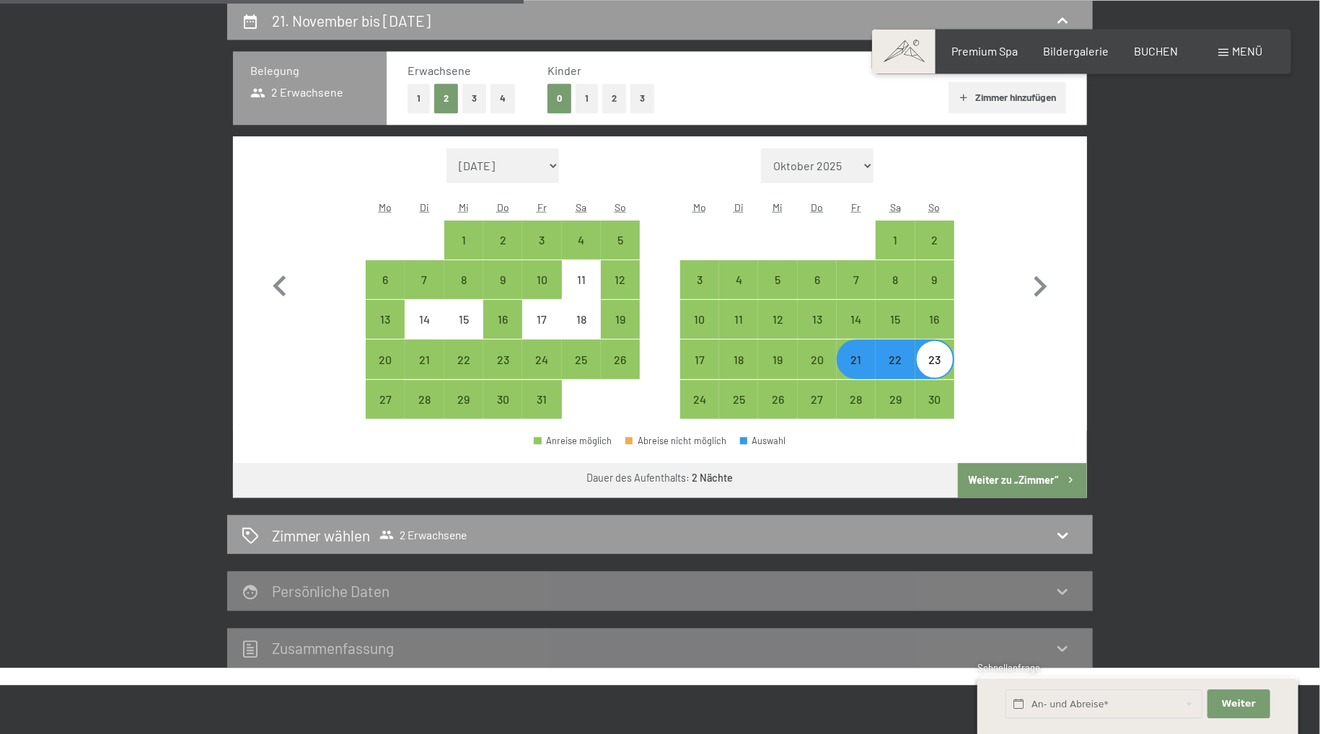
click at [614, 95] on button "2" at bounding box center [614, 99] width 24 height 30
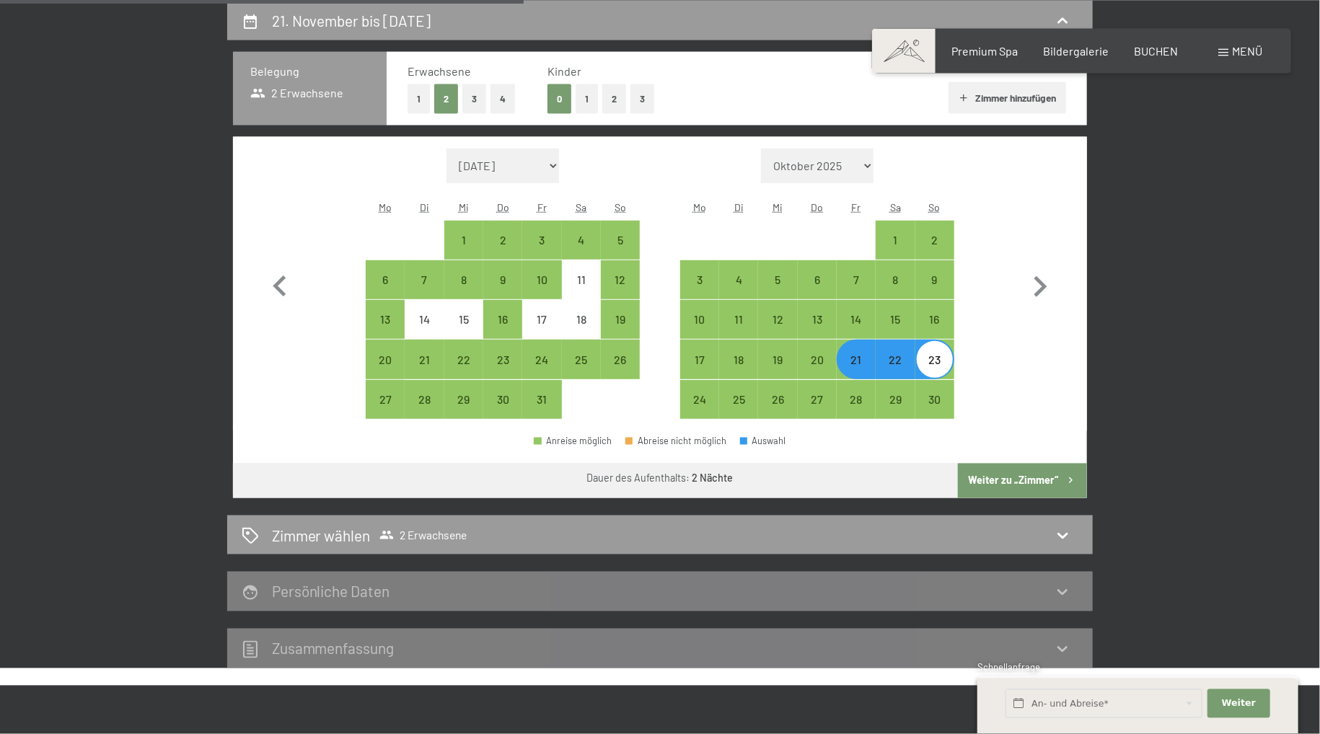
select select "2025-10-01"
select select "2025-11-01"
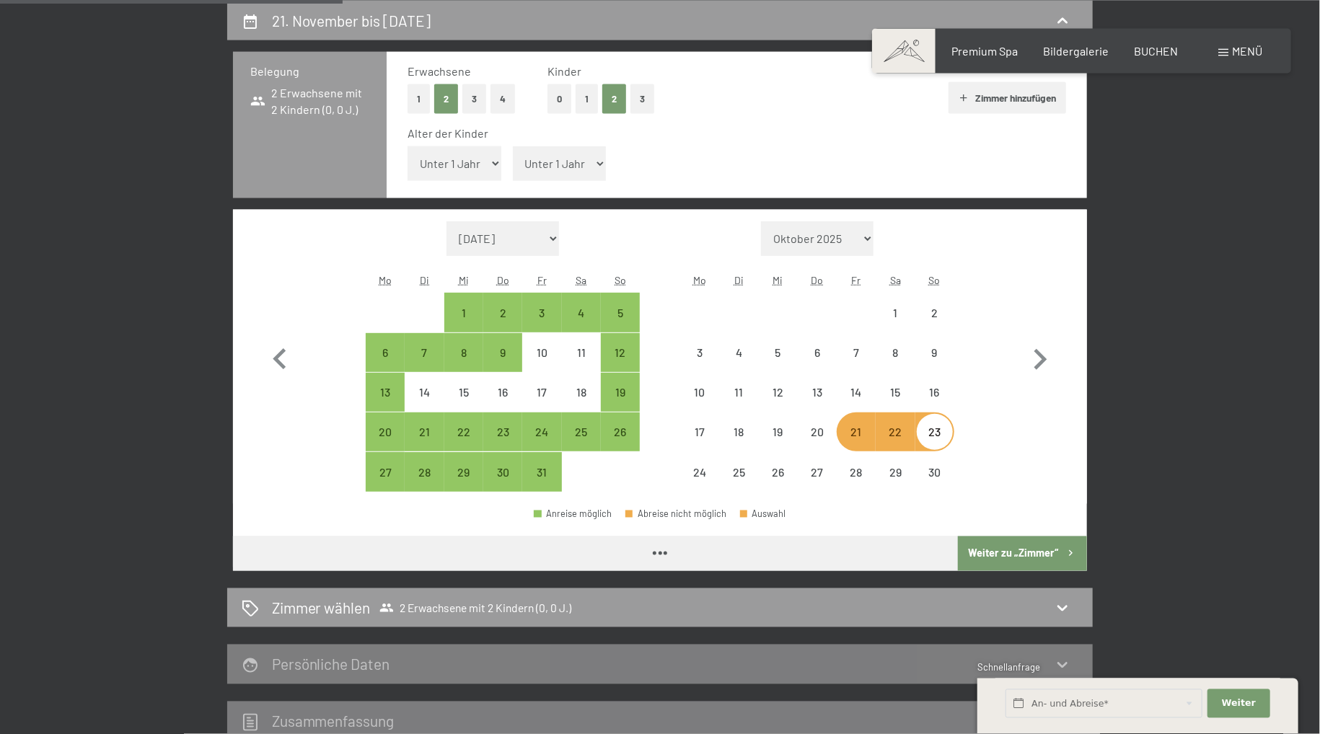
select select "2025-10-01"
select select "2025-11-01"
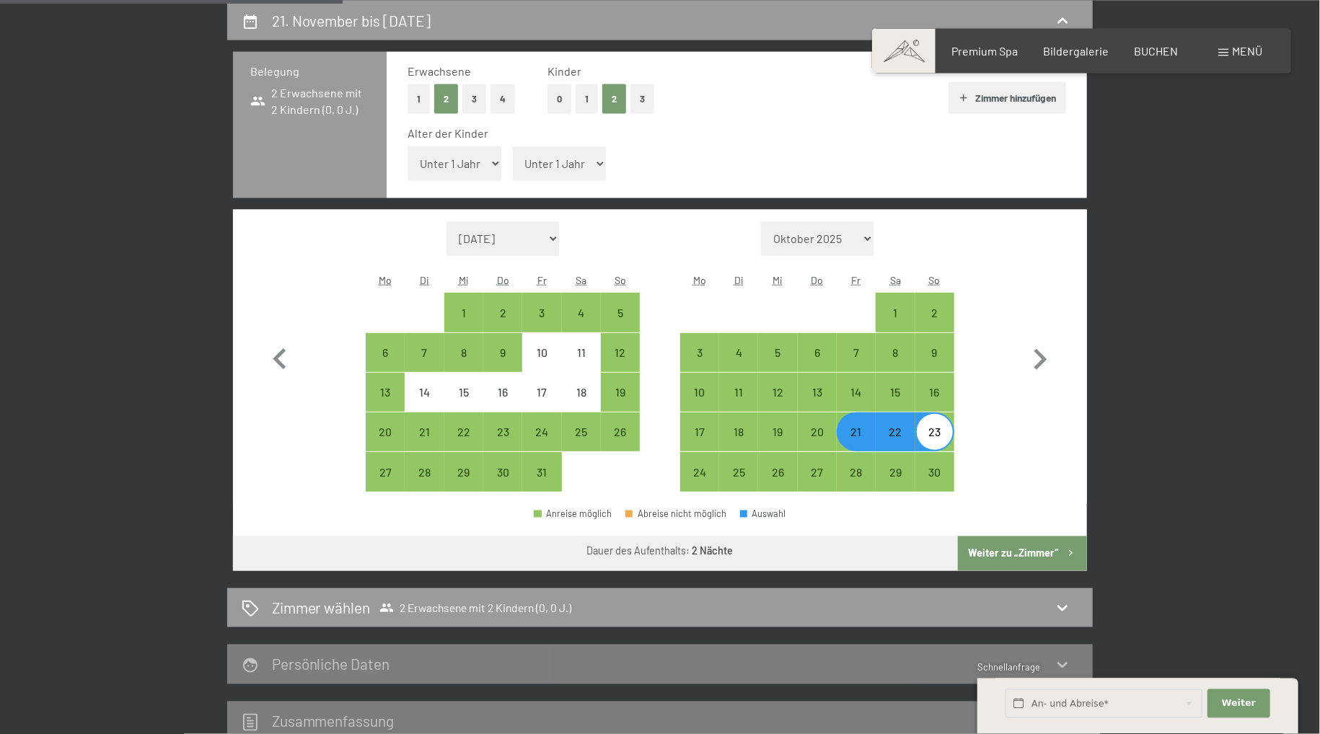
click at [408, 146] on select "Unter 1 Jahr 1 Jahr 2 Jahre 3 Jahre 4 Jahre 5 Jahre 6 Jahre 7 Jahre 8 Jahre 9 J…" at bounding box center [455, 163] width 94 height 35
select select "3"
click option "3 Jahre" at bounding box center [0, 0] width 0 height 0
select select "2025-10-01"
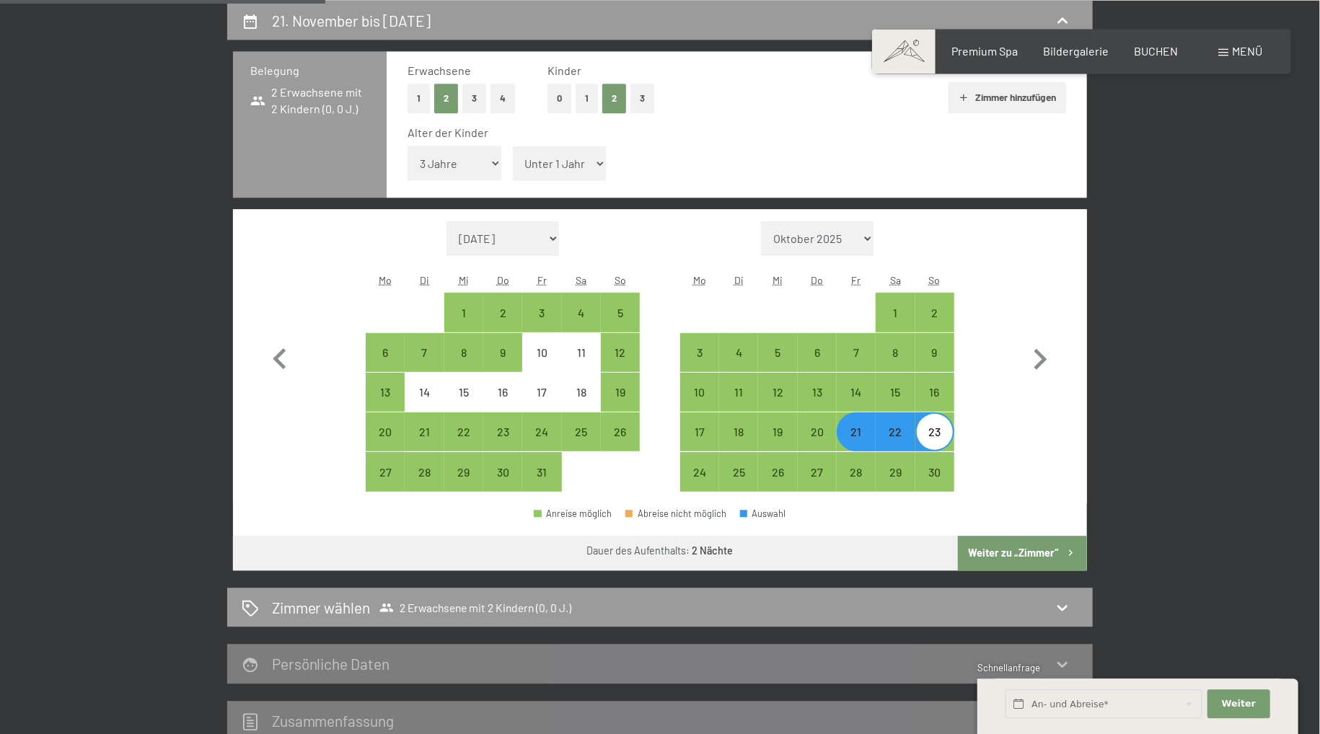
select select "2025-11-01"
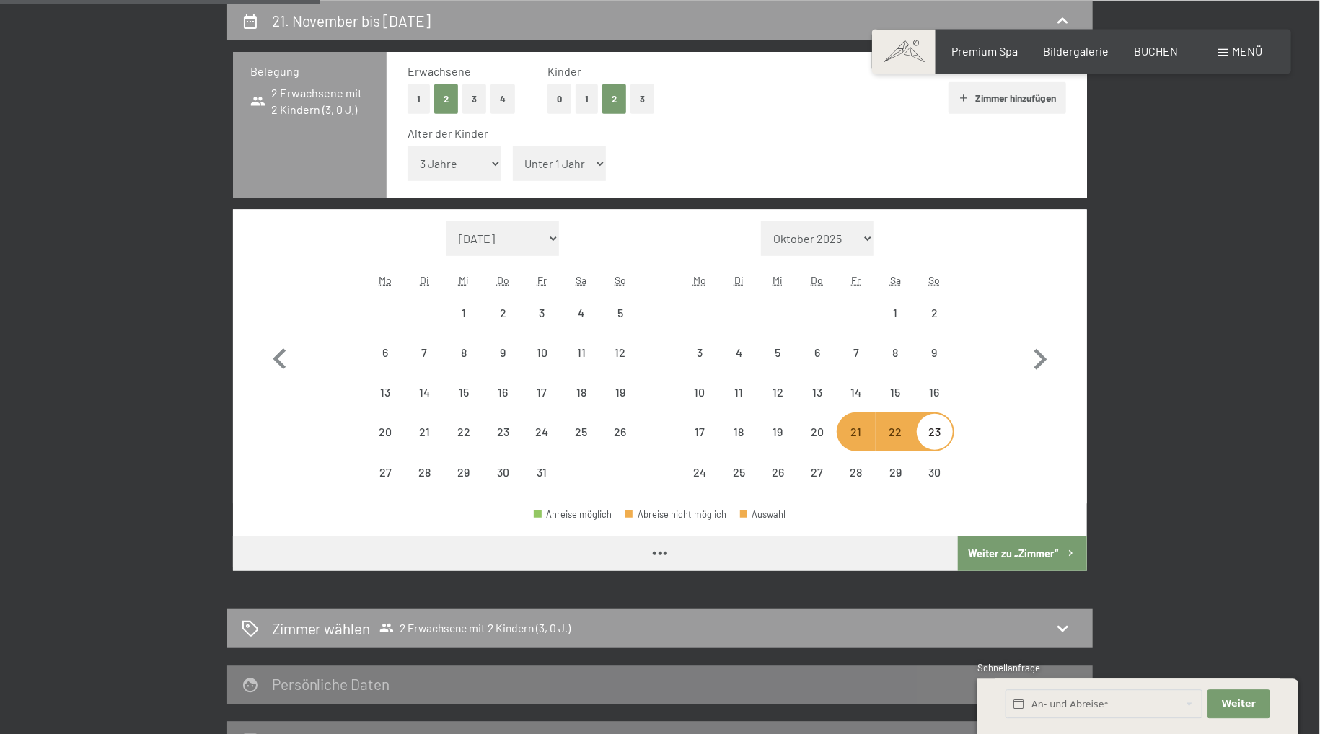
click at [513, 146] on select "Unter 1 Jahr 1 Jahr 2 Jahre 3 Jahre 4 Jahre 5 Jahre 6 Jahre 7 Jahre 8 Jahre 9 J…" at bounding box center [560, 163] width 94 height 35
select select "2025-10-01"
select select "2025-11-01"
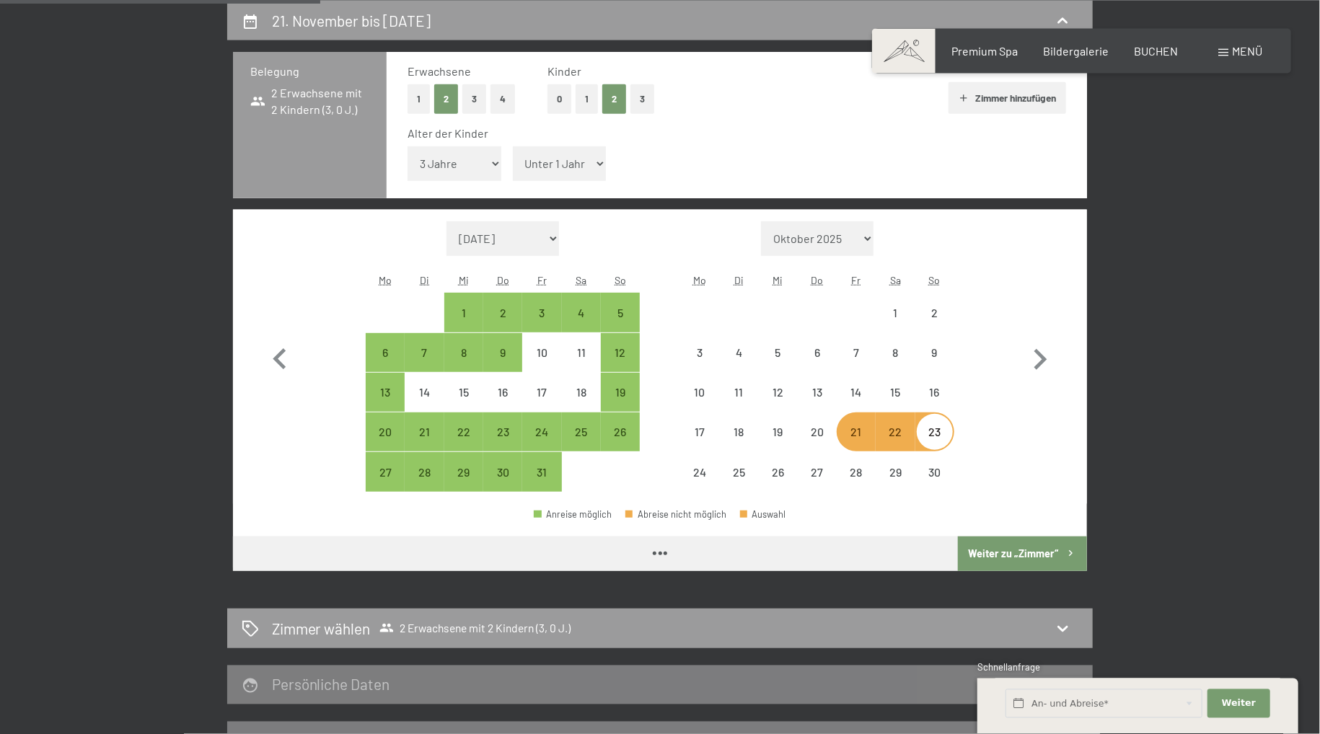
select select "2025-10-01"
select select "2025-11-01"
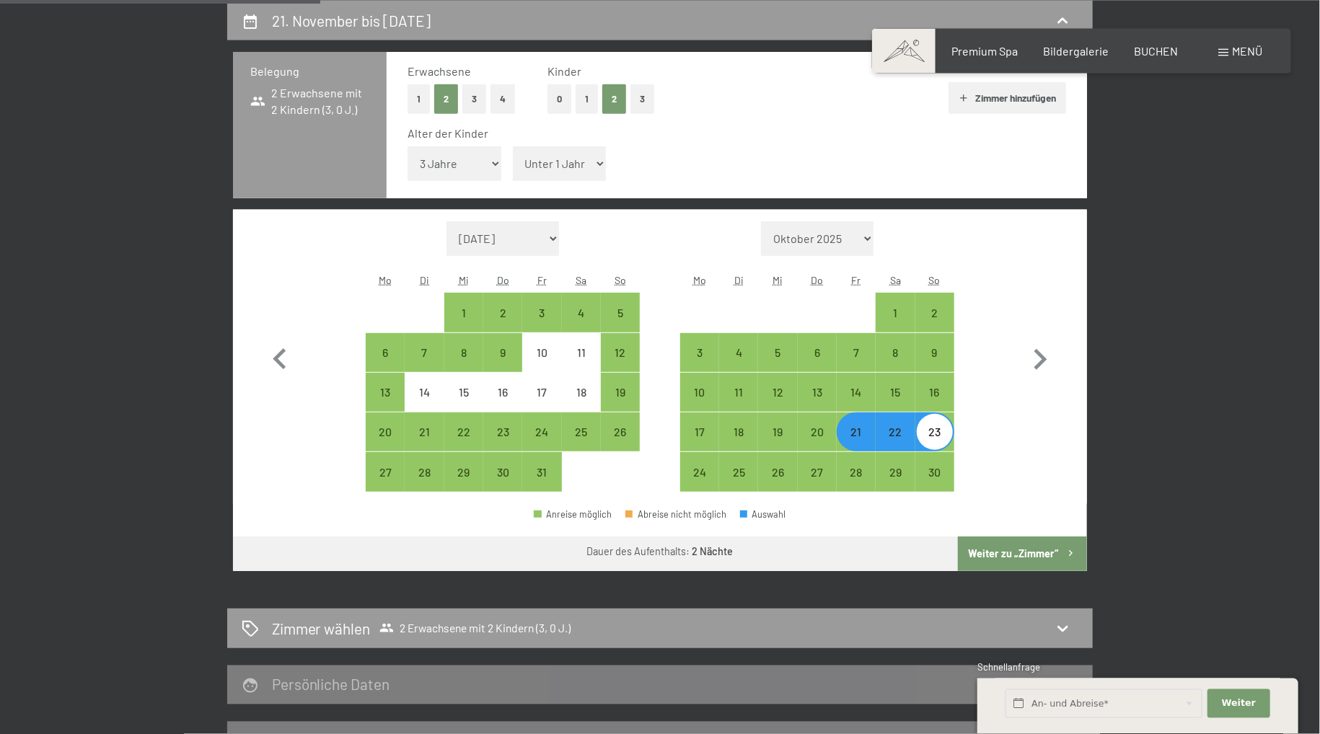
select select "5"
click option "5 Jahre" at bounding box center [0, 0] width 0 height 0
select select "2025-10-01"
select select "2025-11-01"
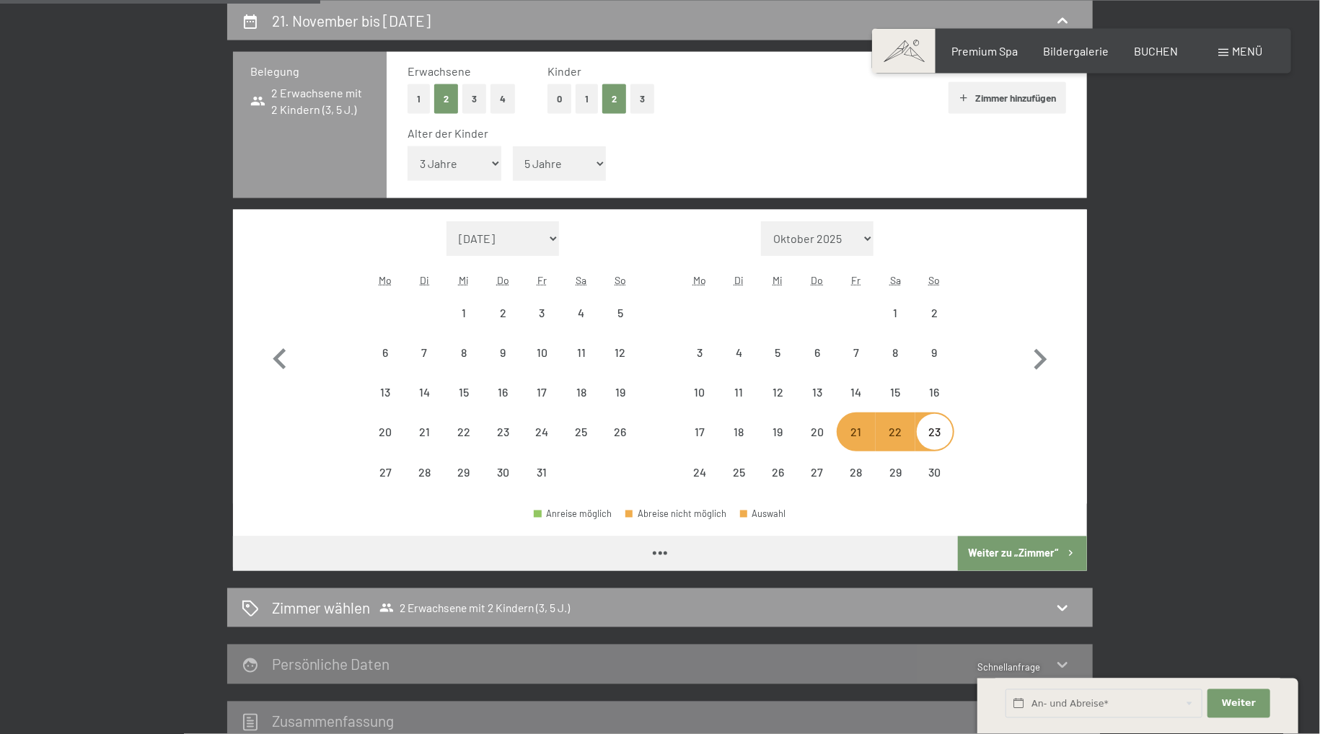
select select "2025-10-01"
select select "2025-11-01"
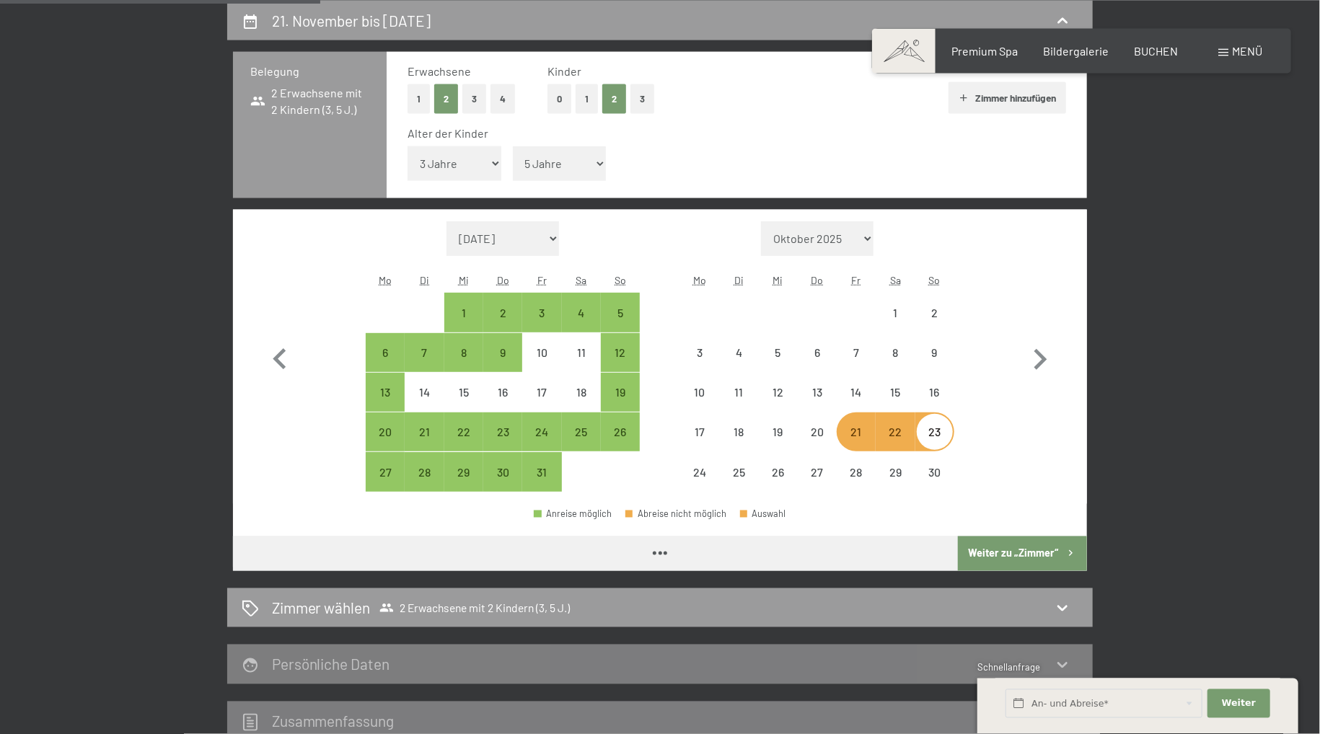
select select "2025-10-01"
select select "2025-11-01"
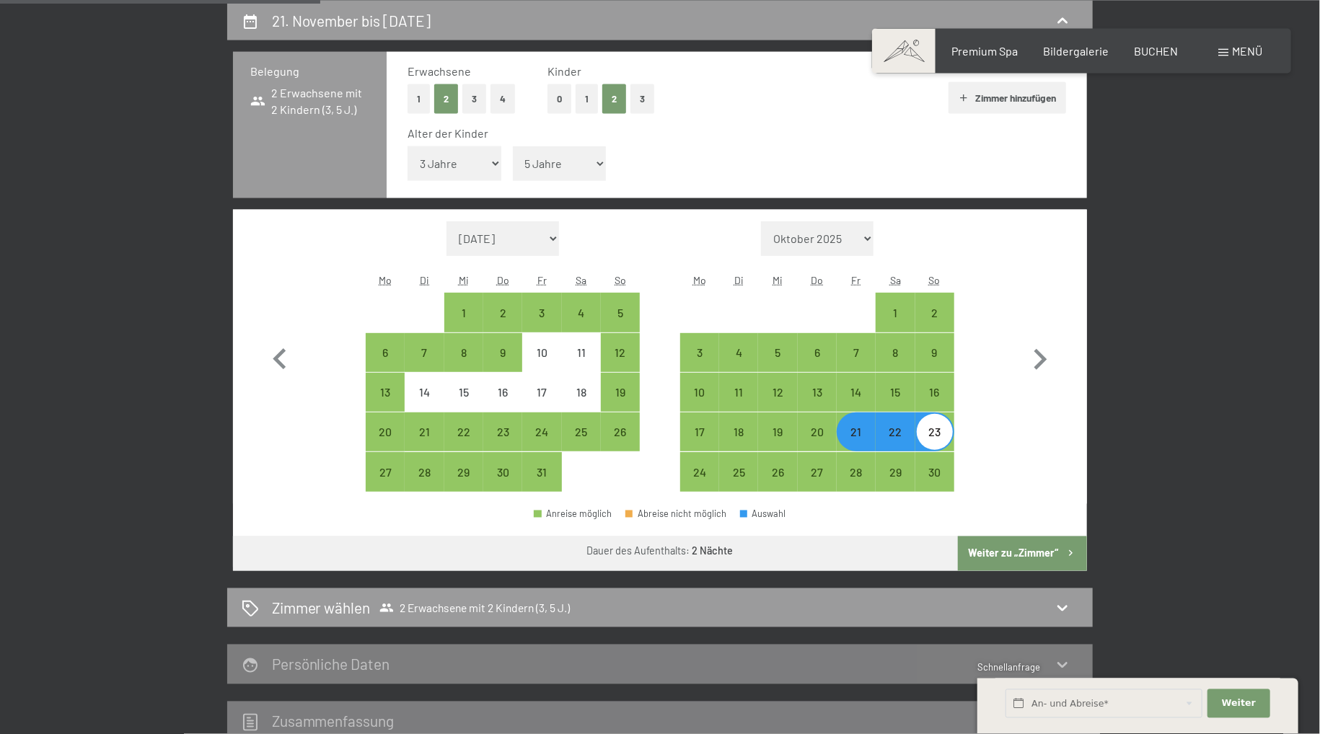
scroll to position [344, 0]
click at [999, 551] on button "Weiter zu „Zimmer“" at bounding box center [1022, 553] width 129 height 35
select select "2025-10-01"
select select "2025-11-01"
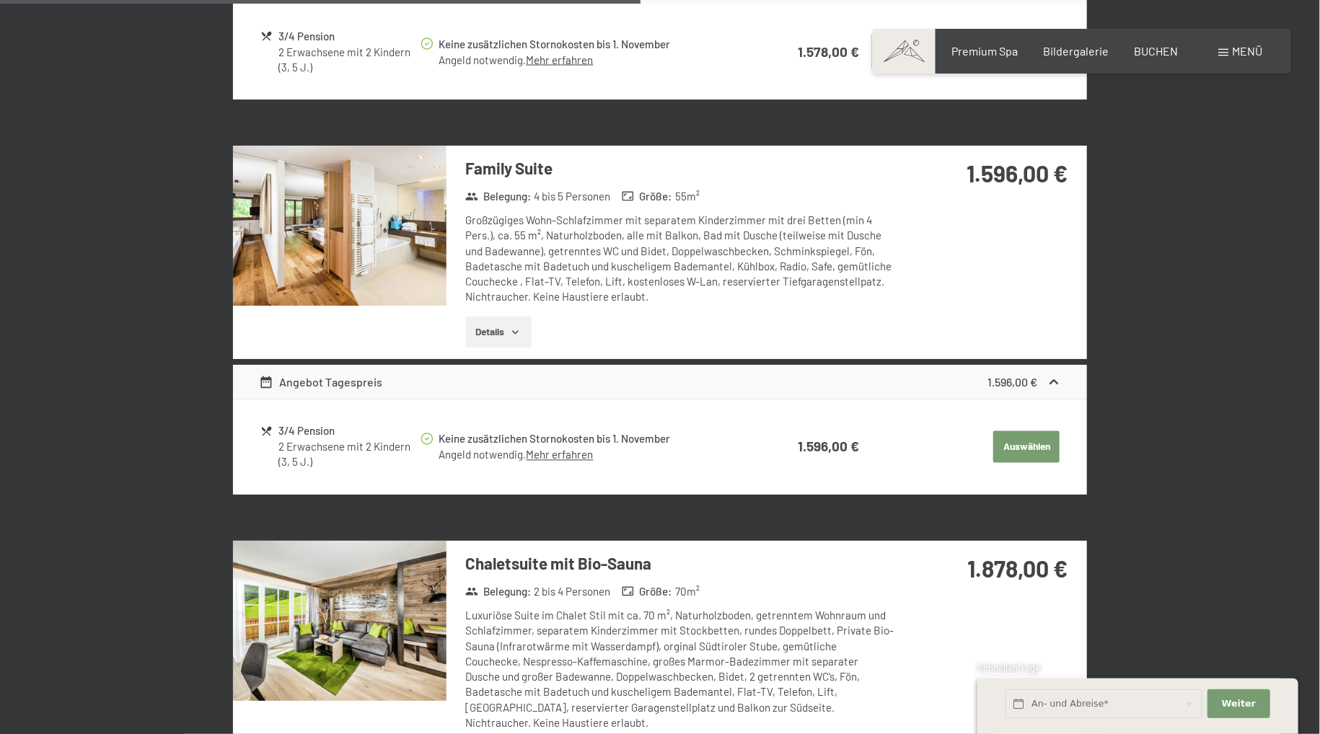
scroll to position [1486, 0]
